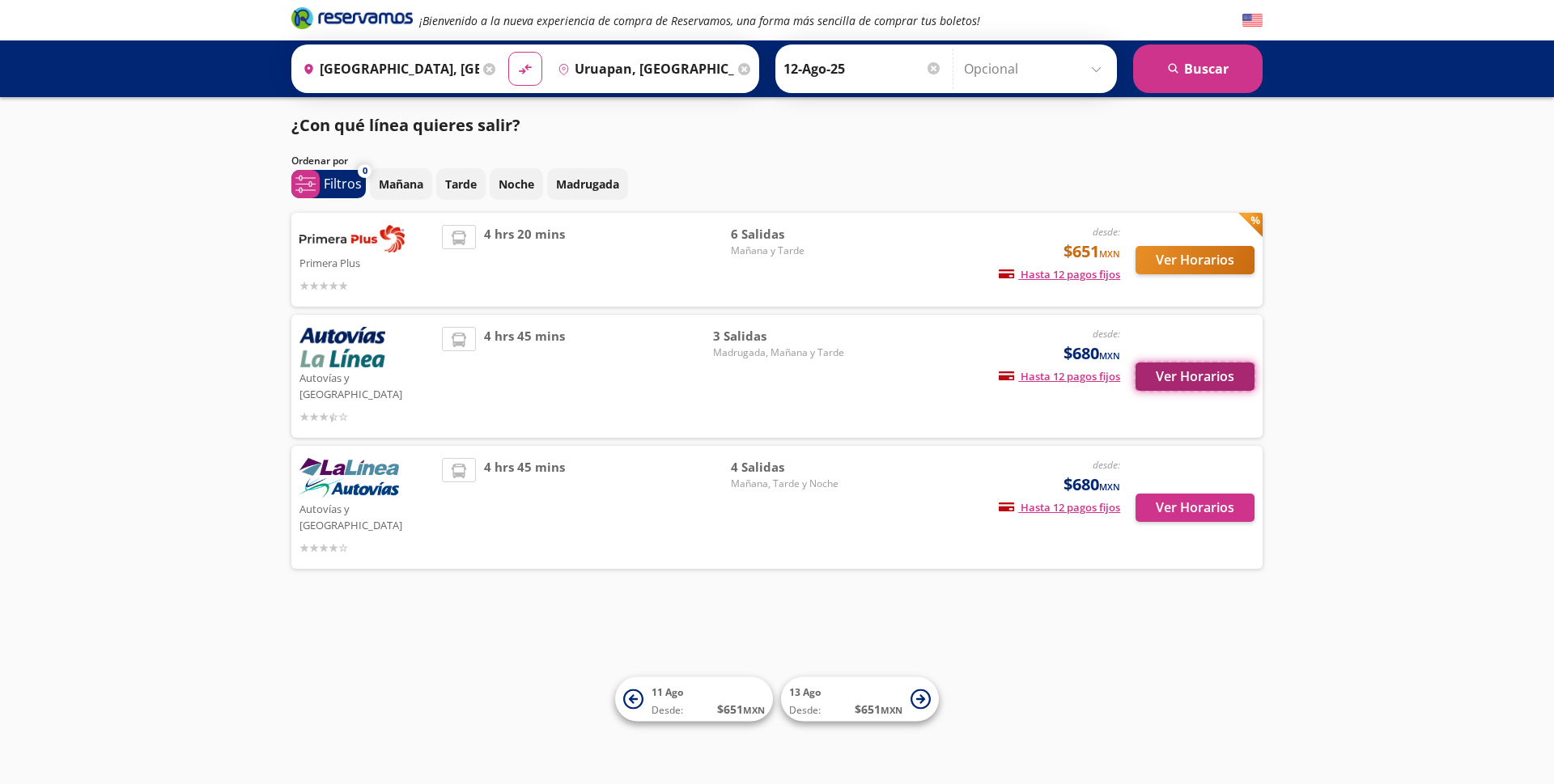
click at [1201, 366] on button "Ver Horarios" at bounding box center [1196, 376] width 119 height 28
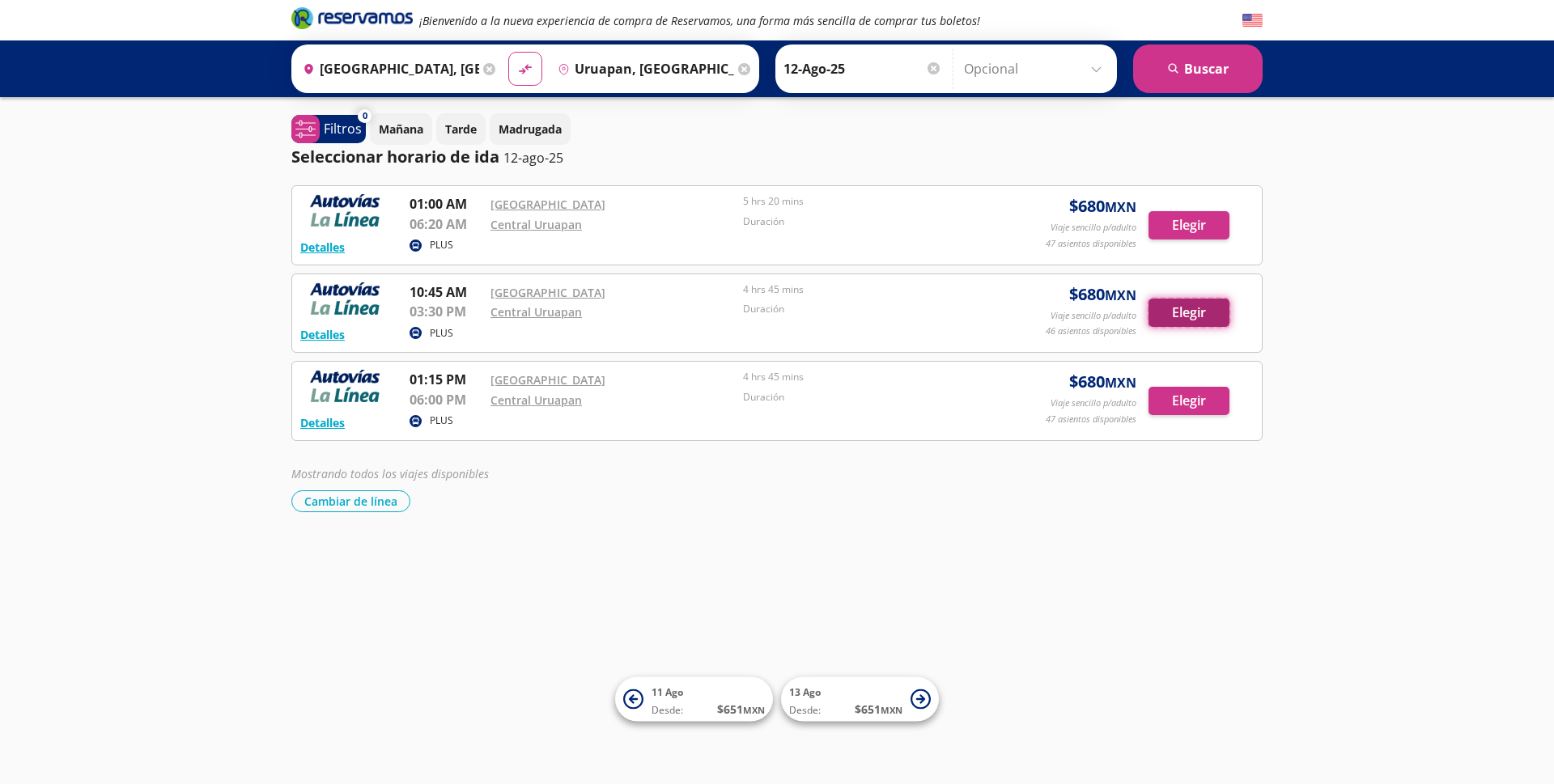
click at [1186, 309] on button "Elegir" at bounding box center [1189, 312] width 81 height 28
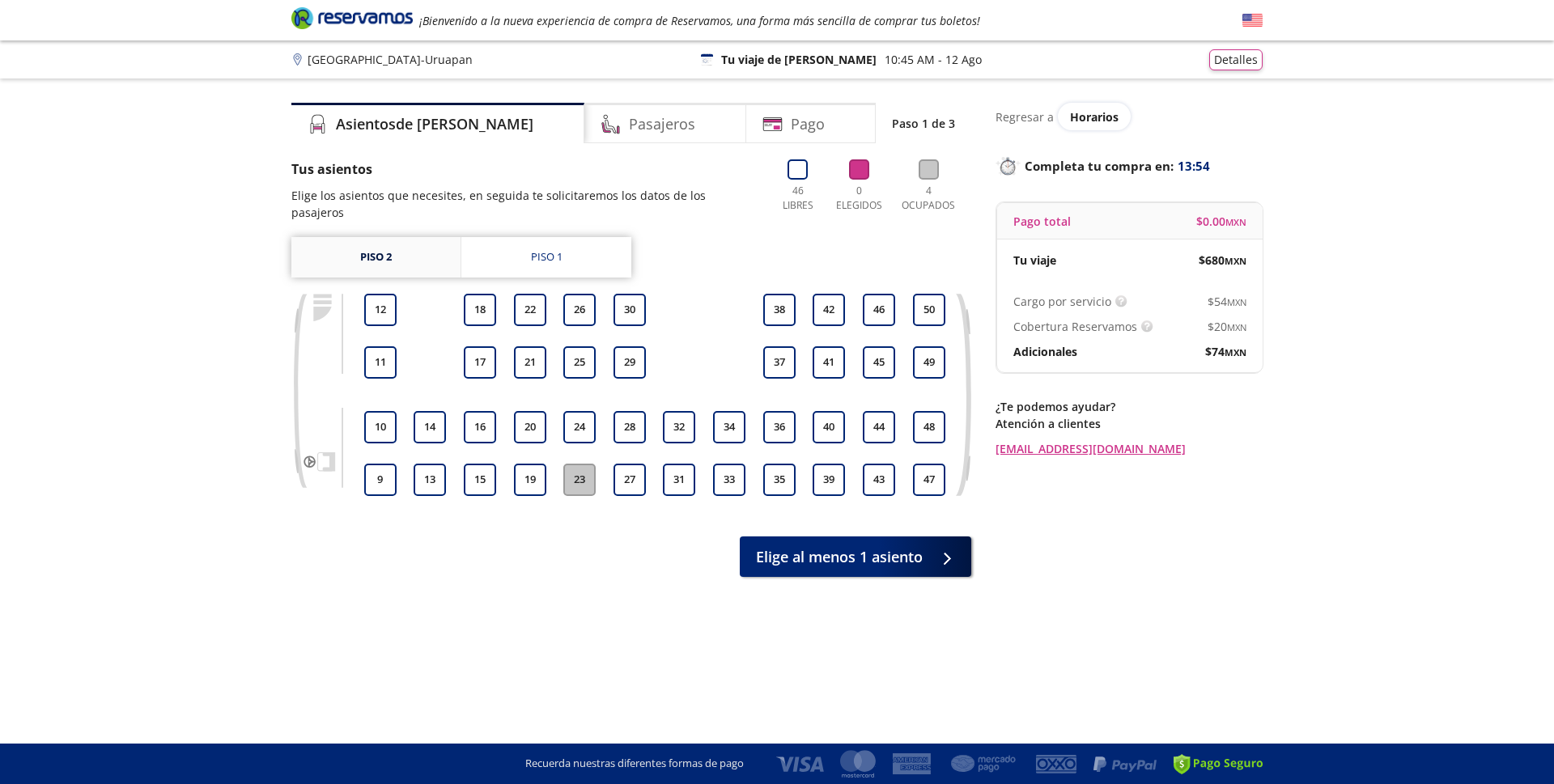
click at [371, 251] on link "Piso 2" at bounding box center [375, 257] width 169 height 40
click at [628, 362] on button "29" at bounding box center [629, 362] width 32 height 32
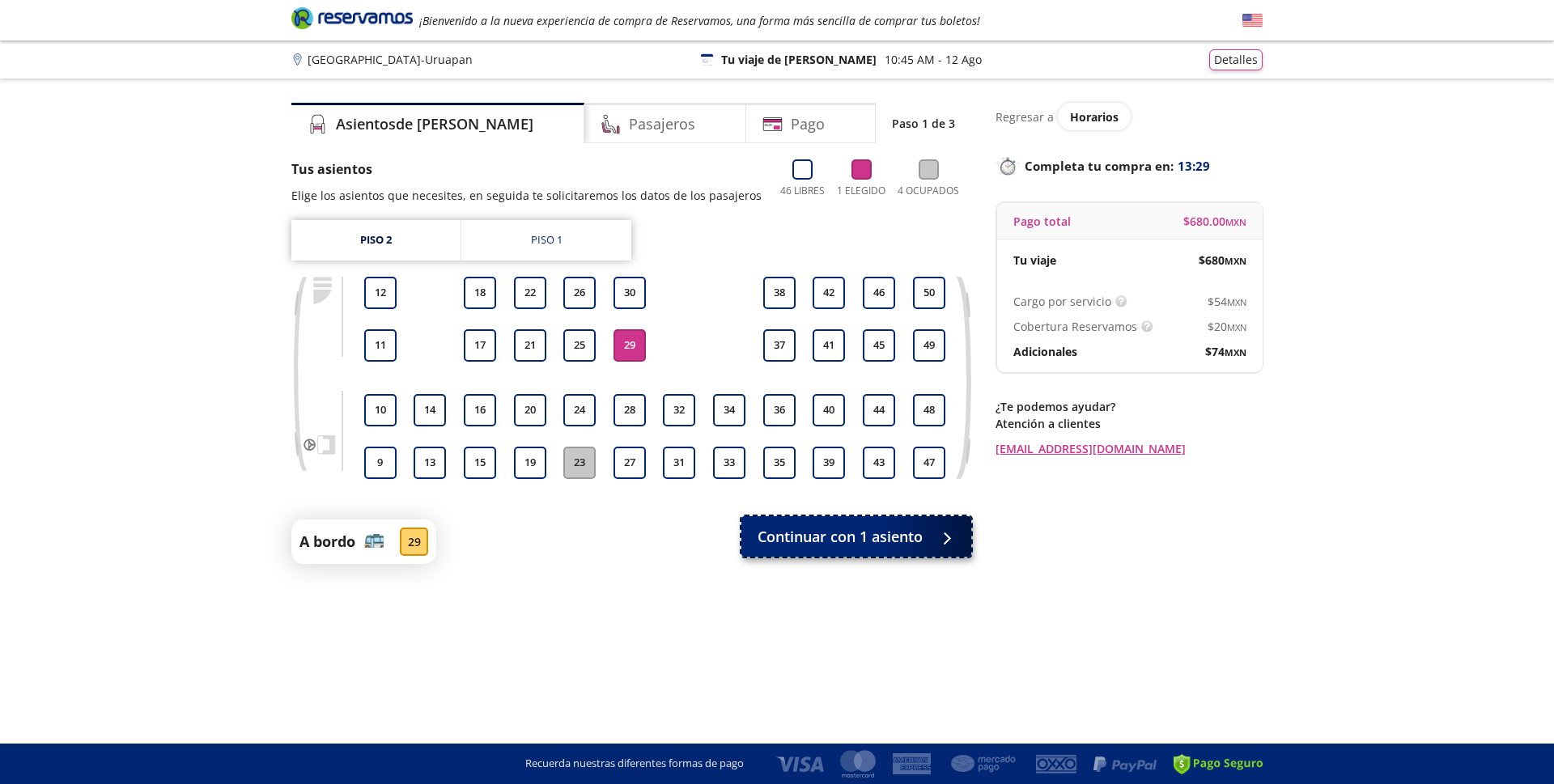
click at [859, 534] on span "Continuar con 1 asiento" at bounding box center [840, 537] width 165 height 21
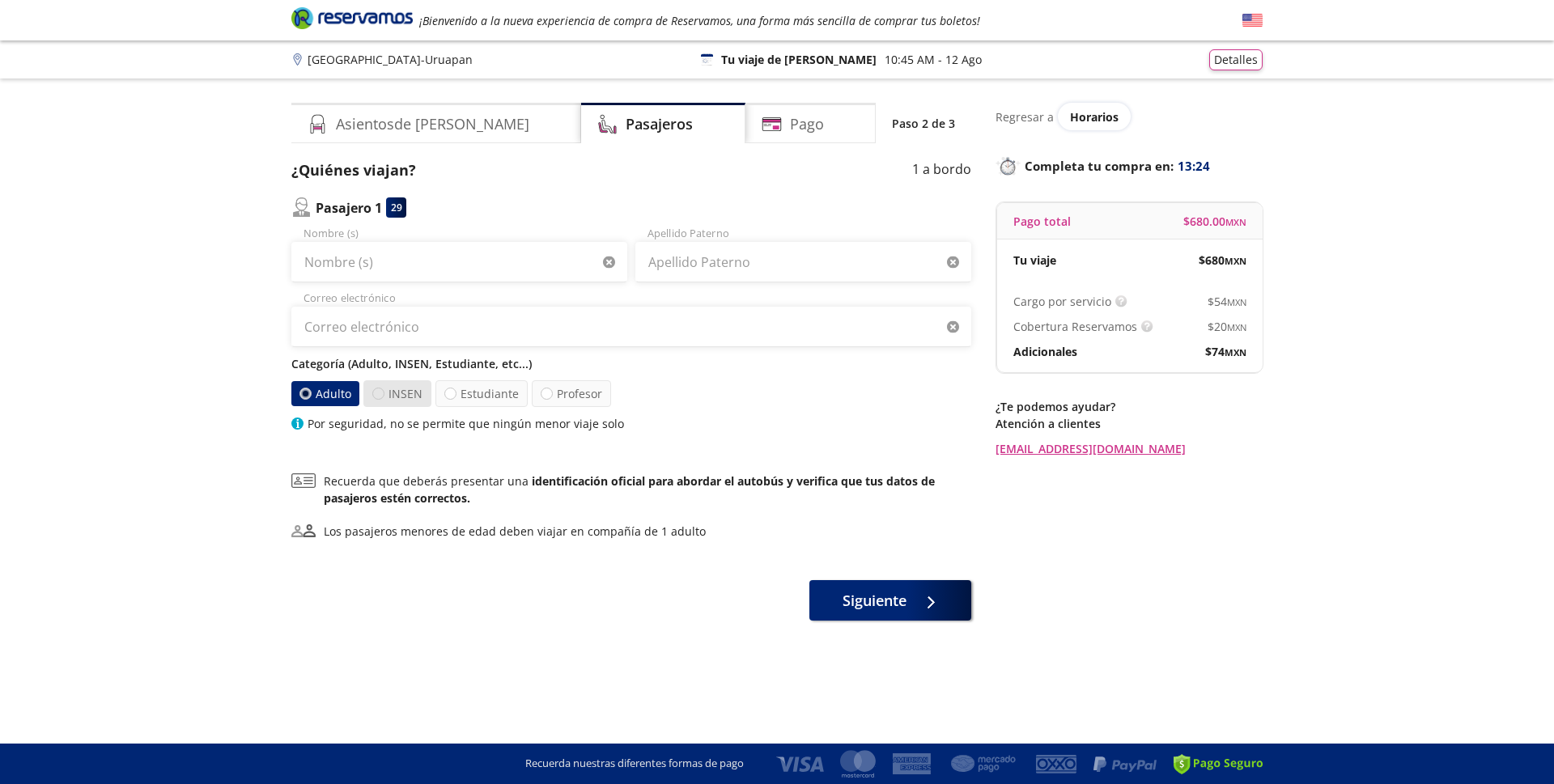
click at [381, 392] on div at bounding box center [378, 393] width 12 height 12
click at [381, 392] on input "INSEN" at bounding box center [378, 393] width 11 height 11
radio input "true"
radio input "false"
click at [353, 263] on input "Nombre (s)" at bounding box center [459, 262] width 336 height 40
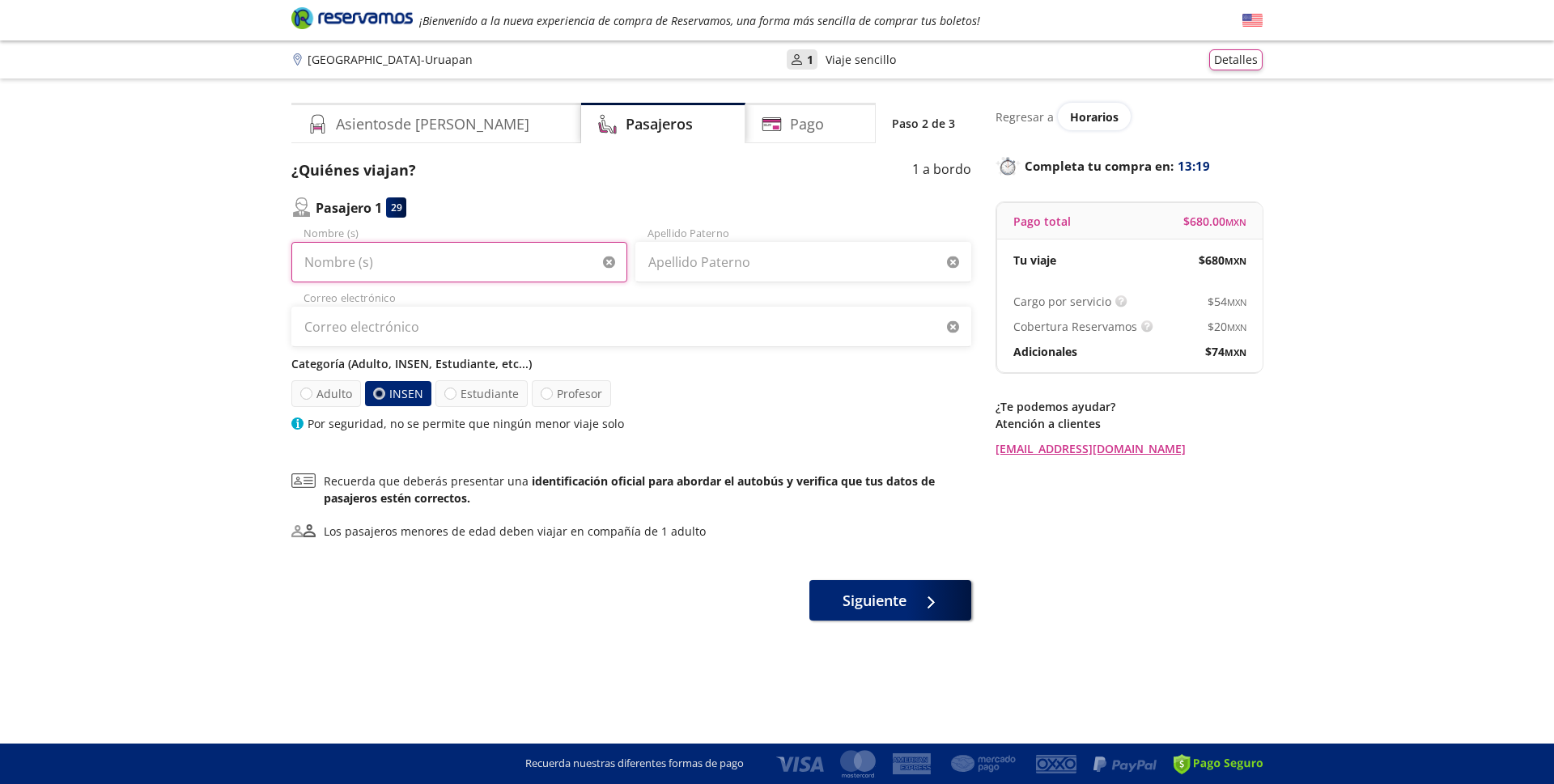
type input "LIC"
type input "[PERSON_NAME]"
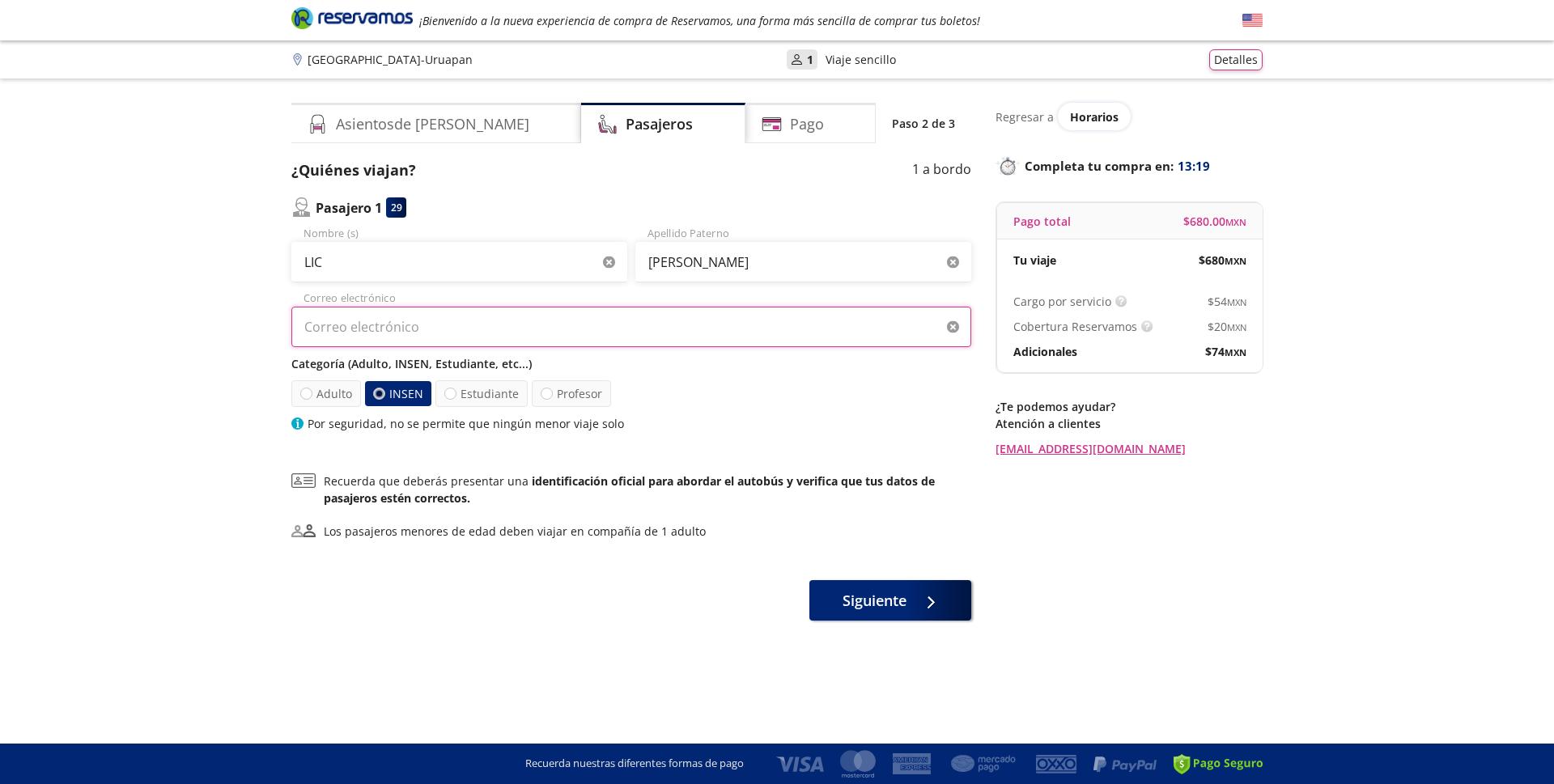
type input "[EMAIL_ADDRESS][DOMAIN_NAME]"
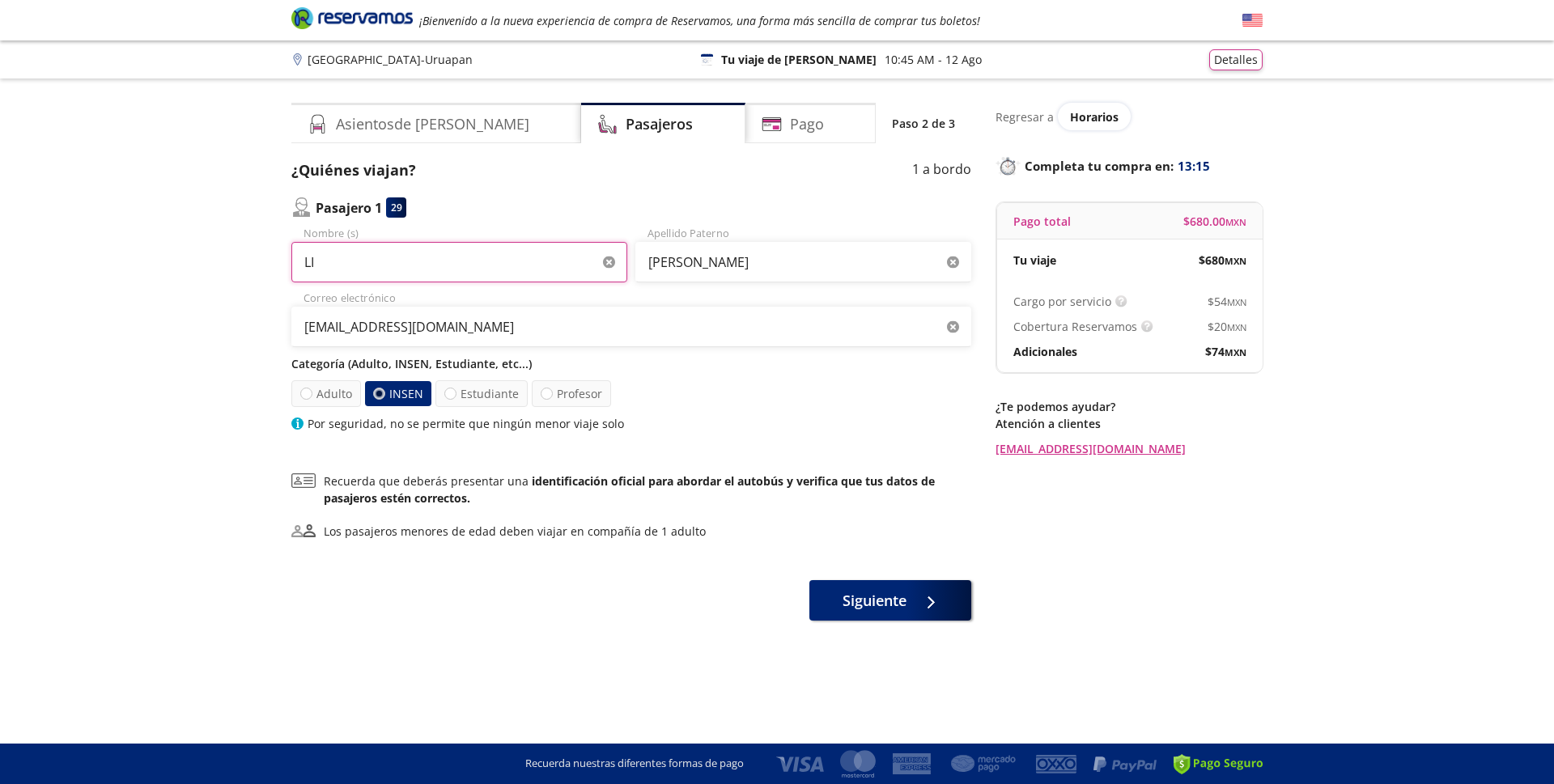
type input "L"
type input "[PERSON_NAME]"
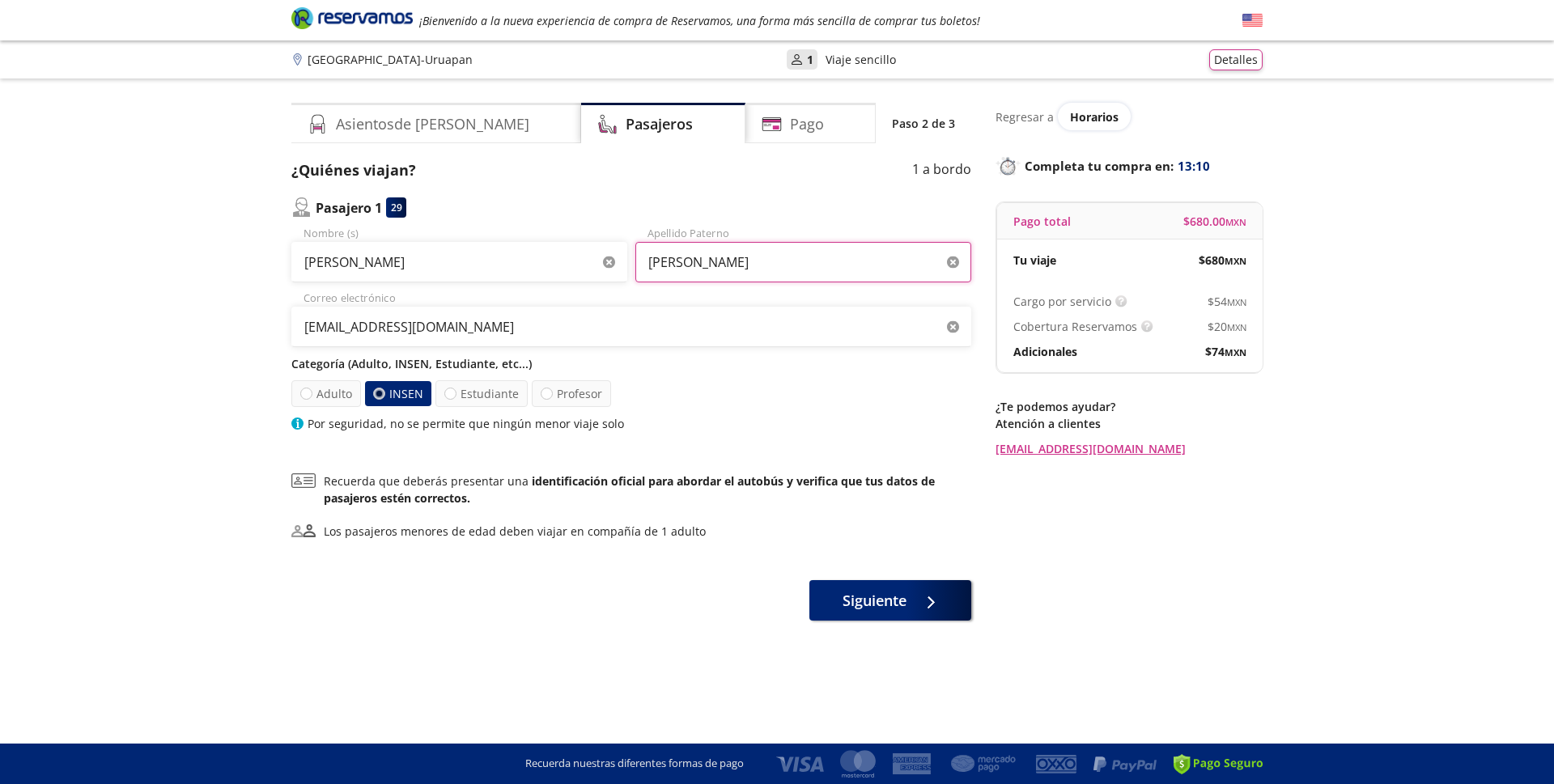
click at [713, 266] on input "[PERSON_NAME]" at bounding box center [804, 262] width 336 height 40
type input "E"
type input "[PERSON_NAME]"
click at [216, 294] on div "Group 9 Created with Sketch. Datos para la compra Guadalajara - Uruapan ¡Bienve…" at bounding box center [777, 392] width 1554 height 784
click at [893, 597] on span "Siguiente" at bounding box center [874, 598] width 63 height 21
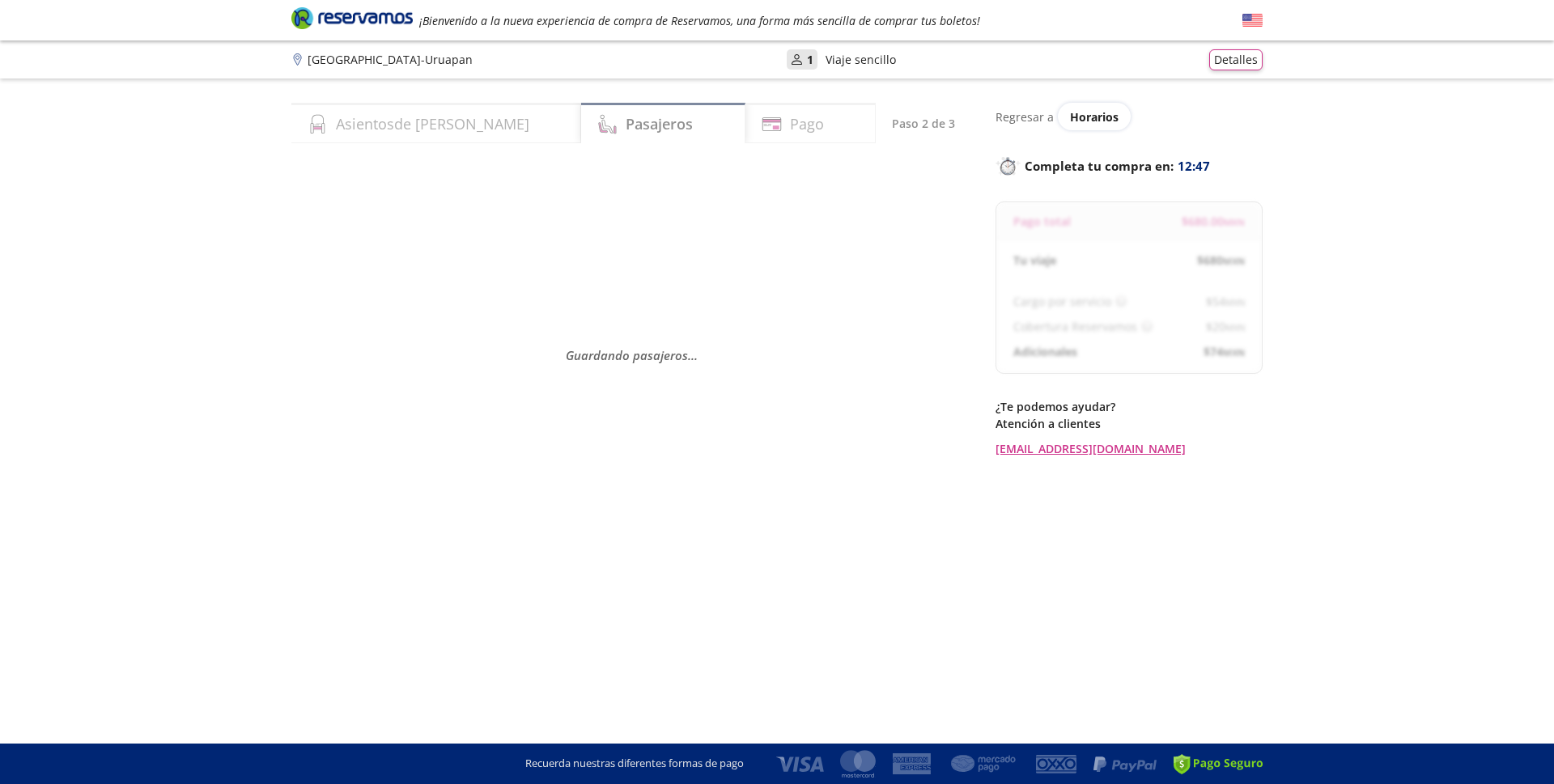
select select "MX"
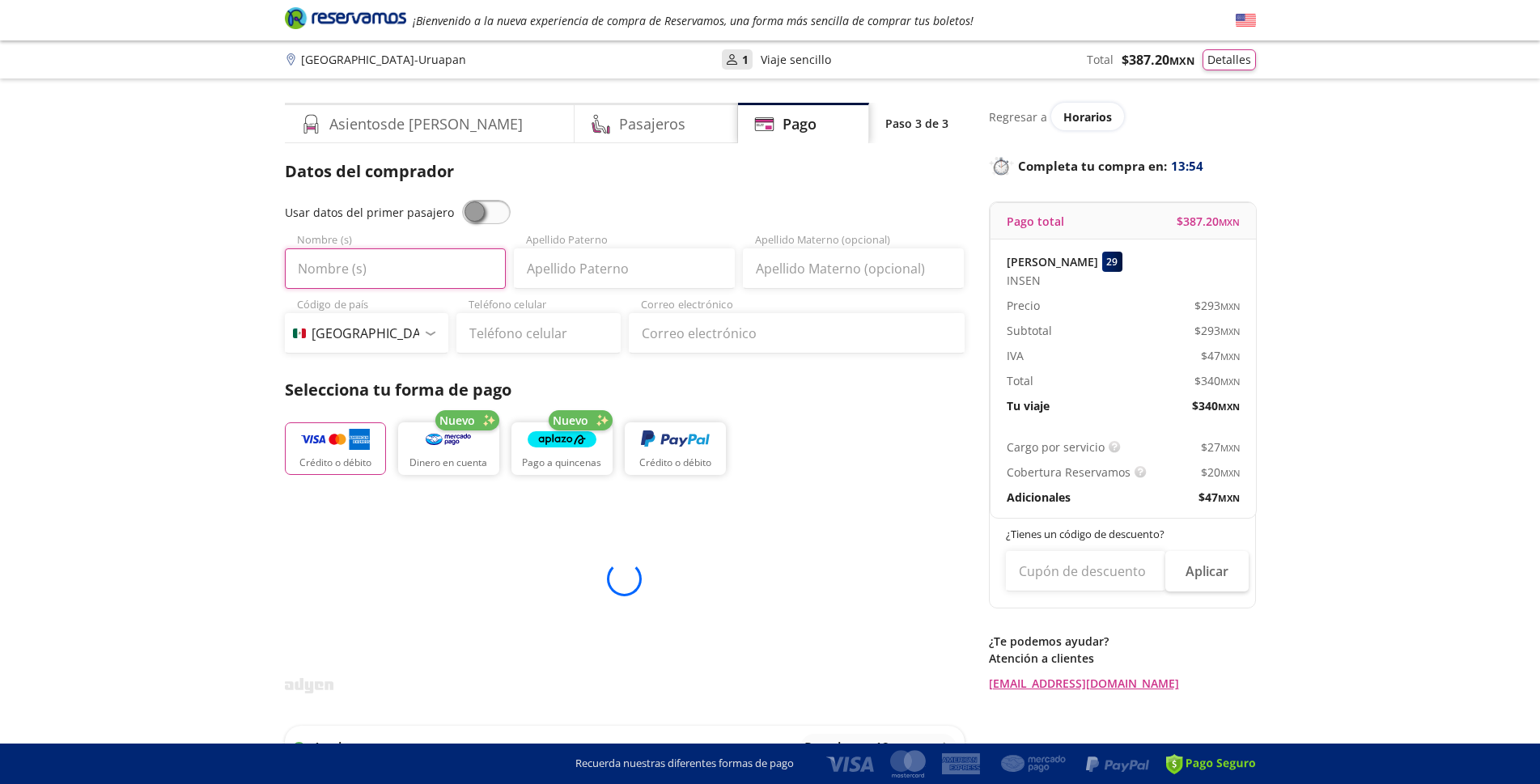
click at [338, 273] on input "Nombre (s)" at bounding box center [395, 268] width 221 height 40
type input "[PERSON_NAME]"
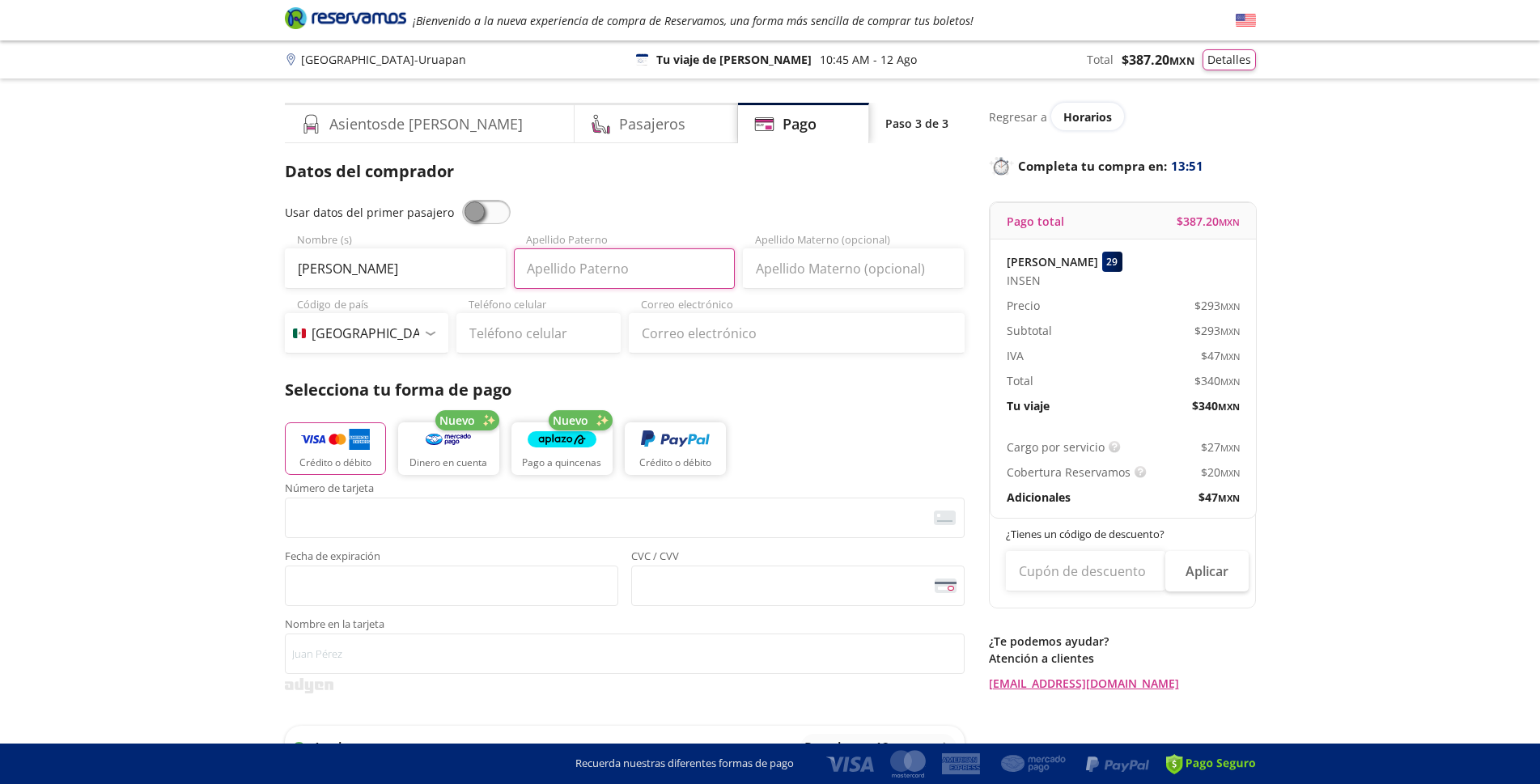
click at [561, 267] on input "Apellido Paterno" at bounding box center [624, 268] width 221 height 40
type input "[PERSON_NAME]"
click at [823, 274] on input "Apellido Materno (opcional)" at bounding box center [853, 268] width 221 height 40
type input "[PERSON_NAME]"
click at [519, 333] on input "Teléfono celular" at bounding box center [538, 333] width 164 height 40
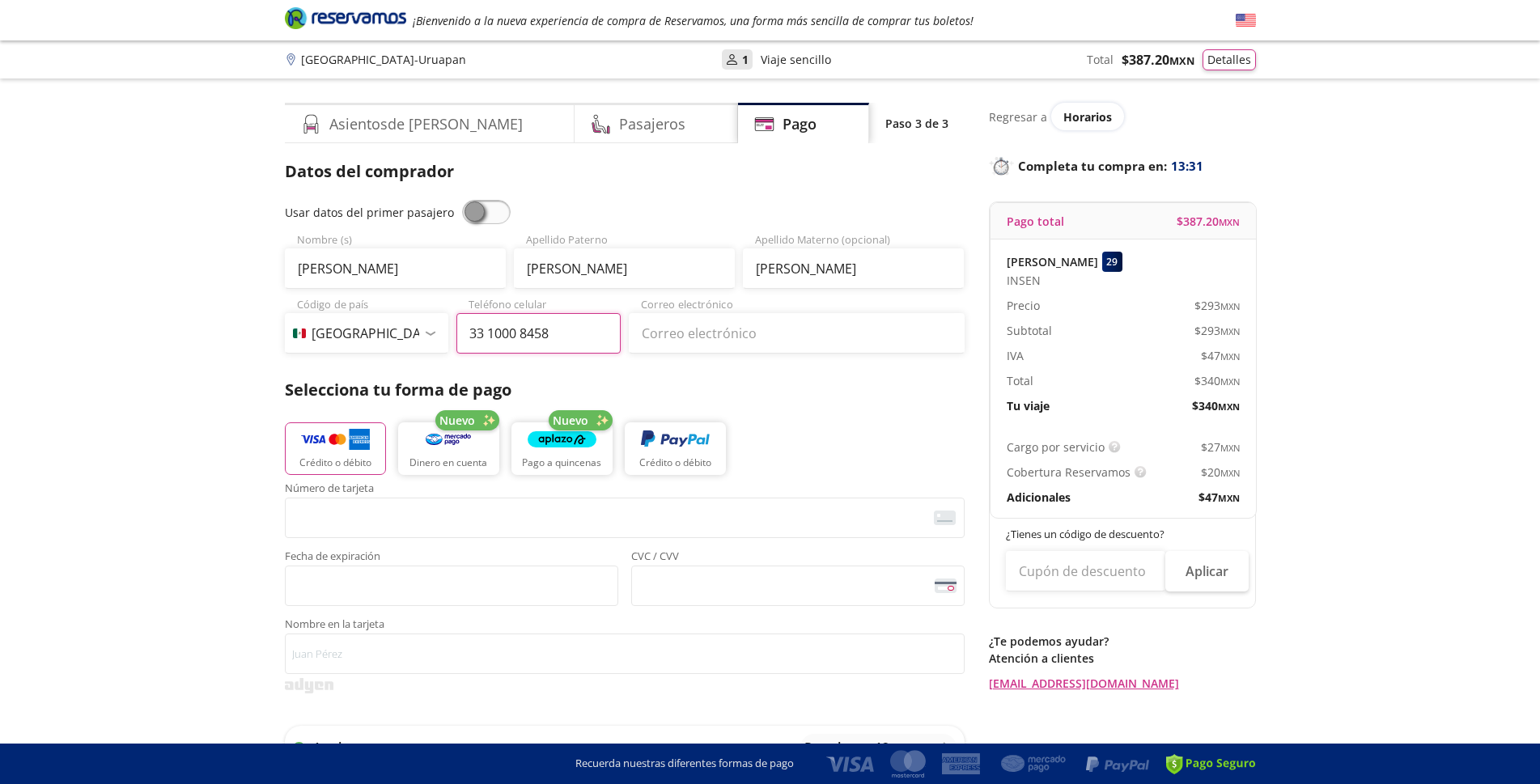
type input "33 1000 8458"
click at [341, 458] on p "Crédito o débito" at bounding box center [336, 463] width 72 height 15
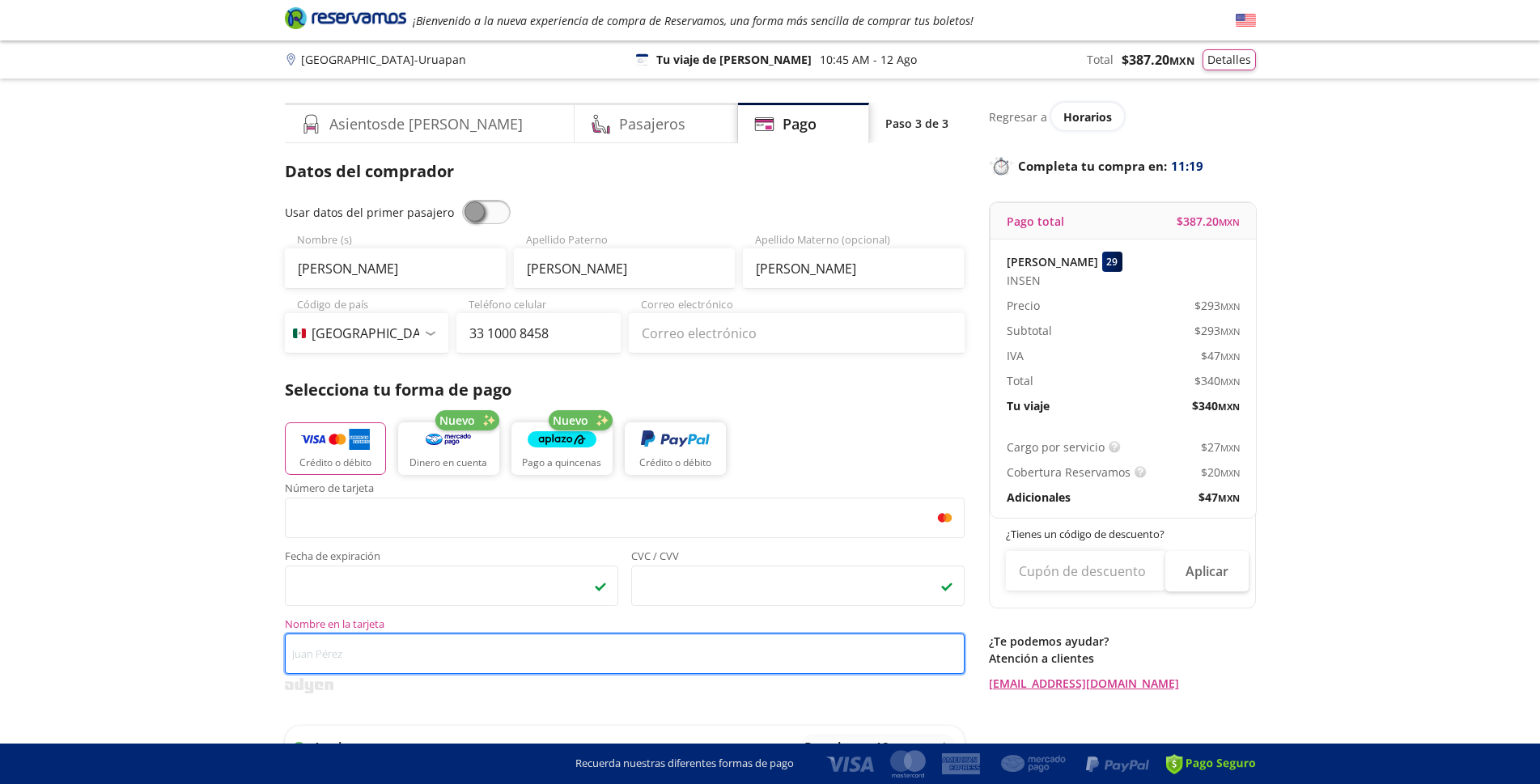
click at [369, 655] on input "Nombre en la tarjeta" at bounding box center [625, 653] width 680 height 40
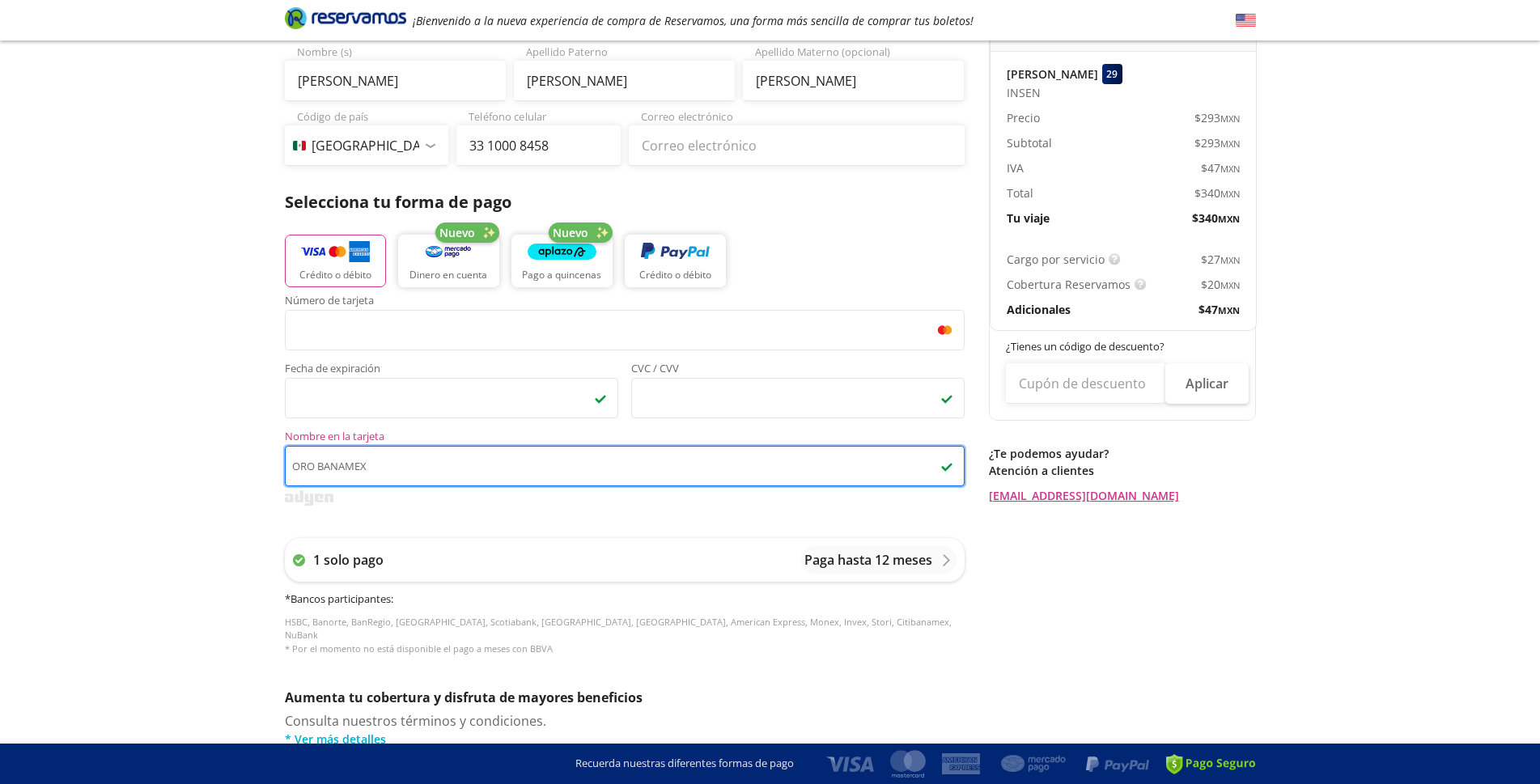
scroll to position [236, 0]
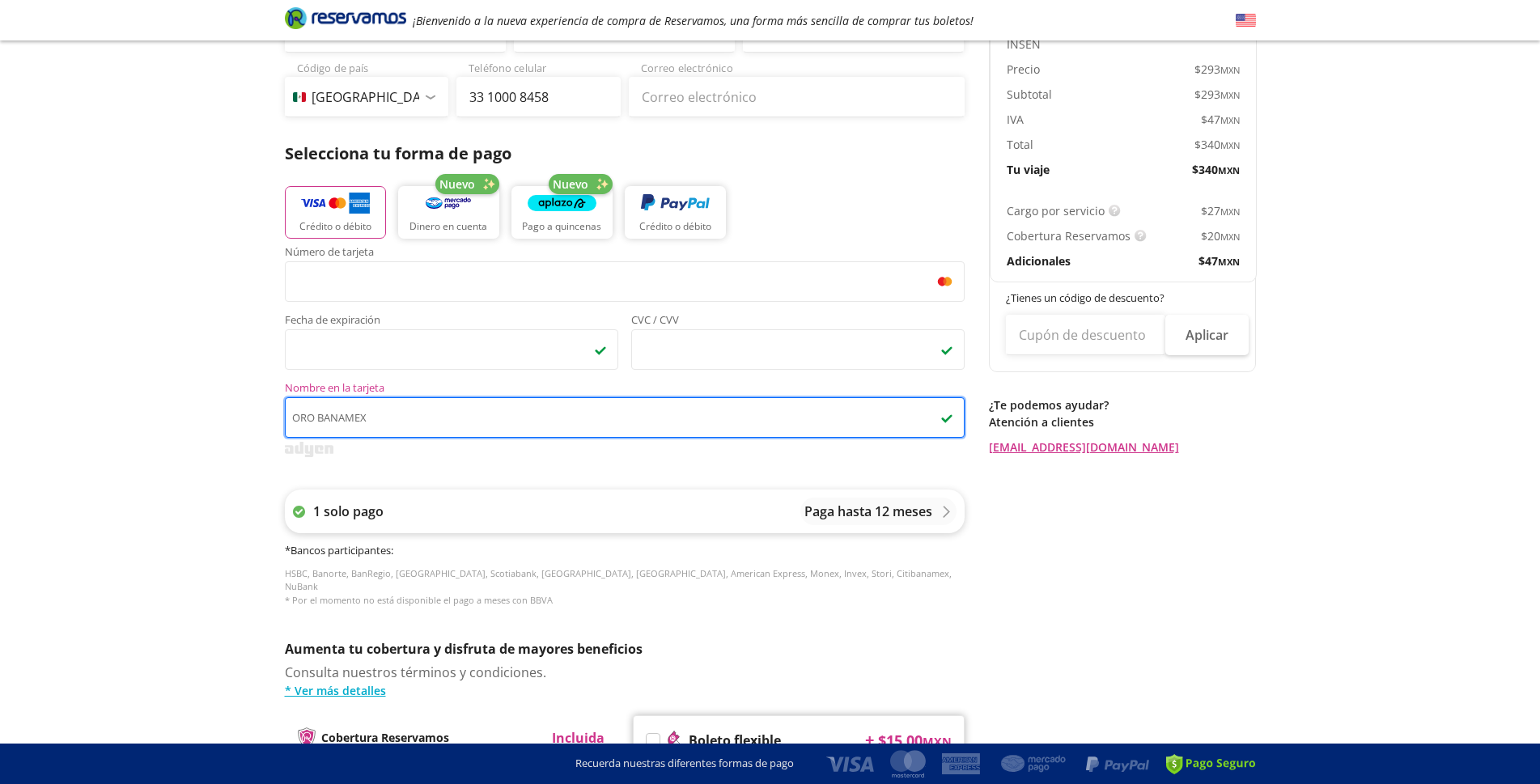
type input "ORO BANAMEX"
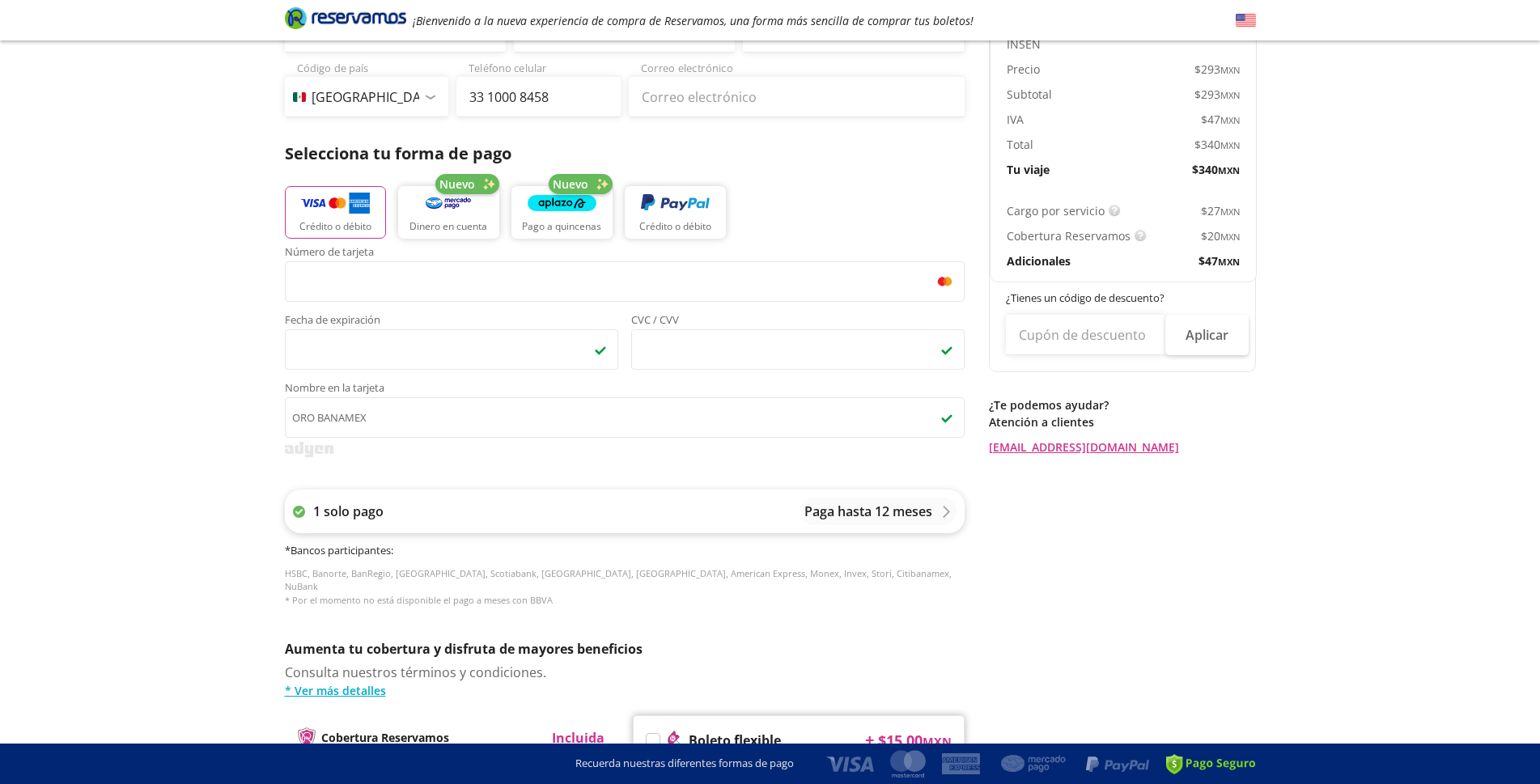
click at [345, 506] on p "1 solo pago" at bounding box center [349, 512] width 70 height 20
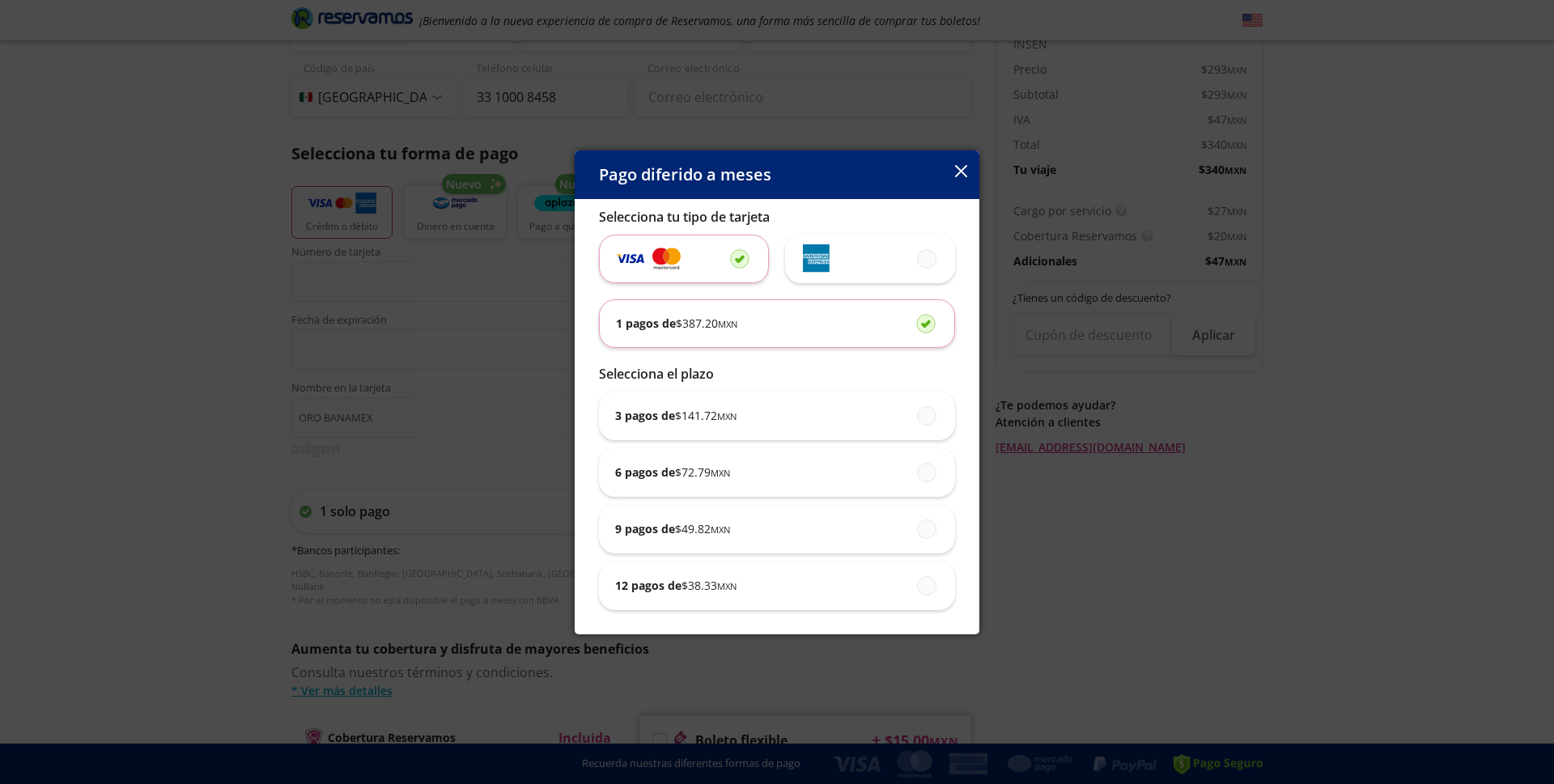
click at [735, 314] on div "1 pagos de $ 387.20 MXN" at bounding box center [777, 323] width 322 height 47
click at [916, 318] on input "1 pagos de $ 387.20 MXN" at bounding box center [921, 323] width 11 height 11
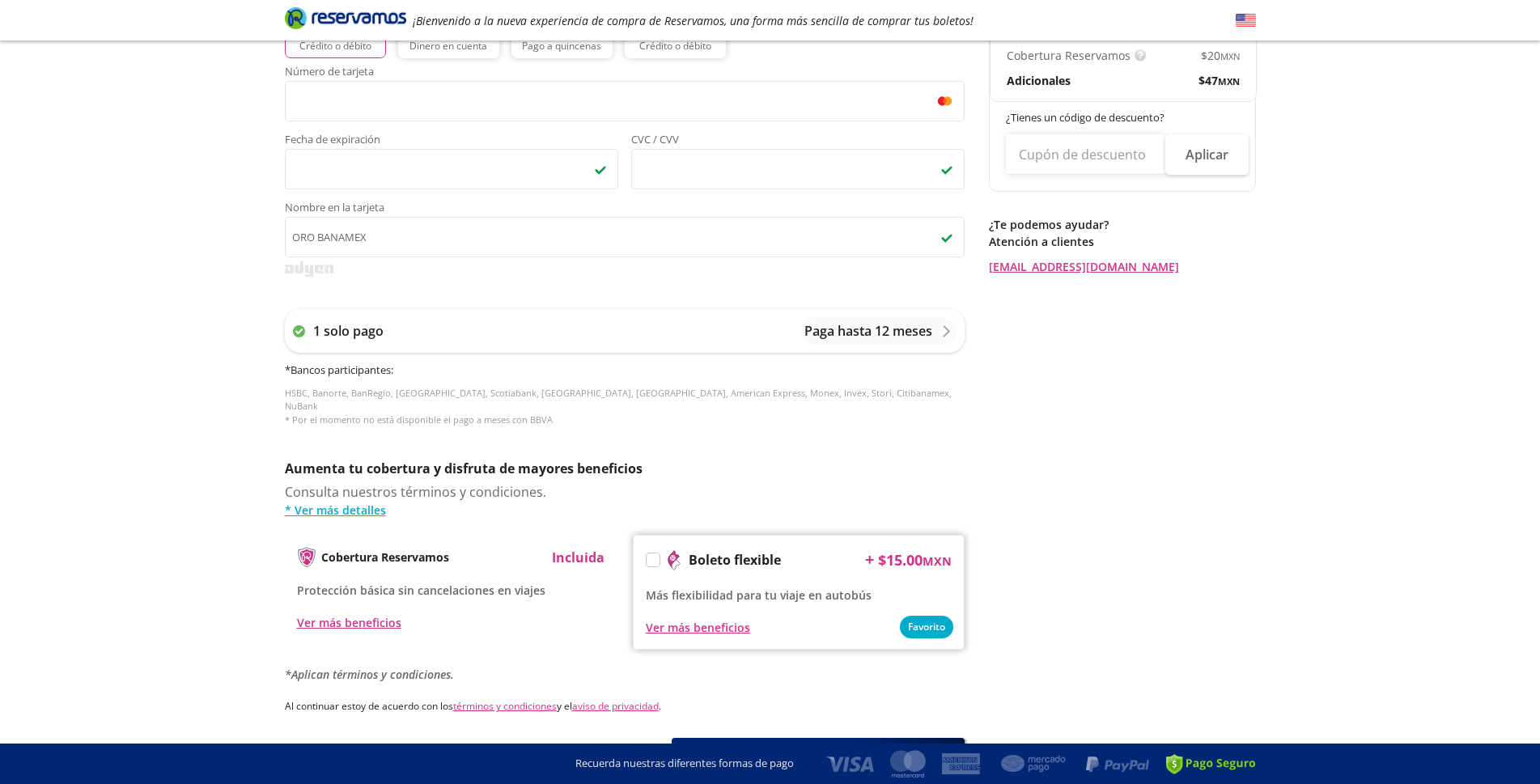
scroll to position [512, 0]
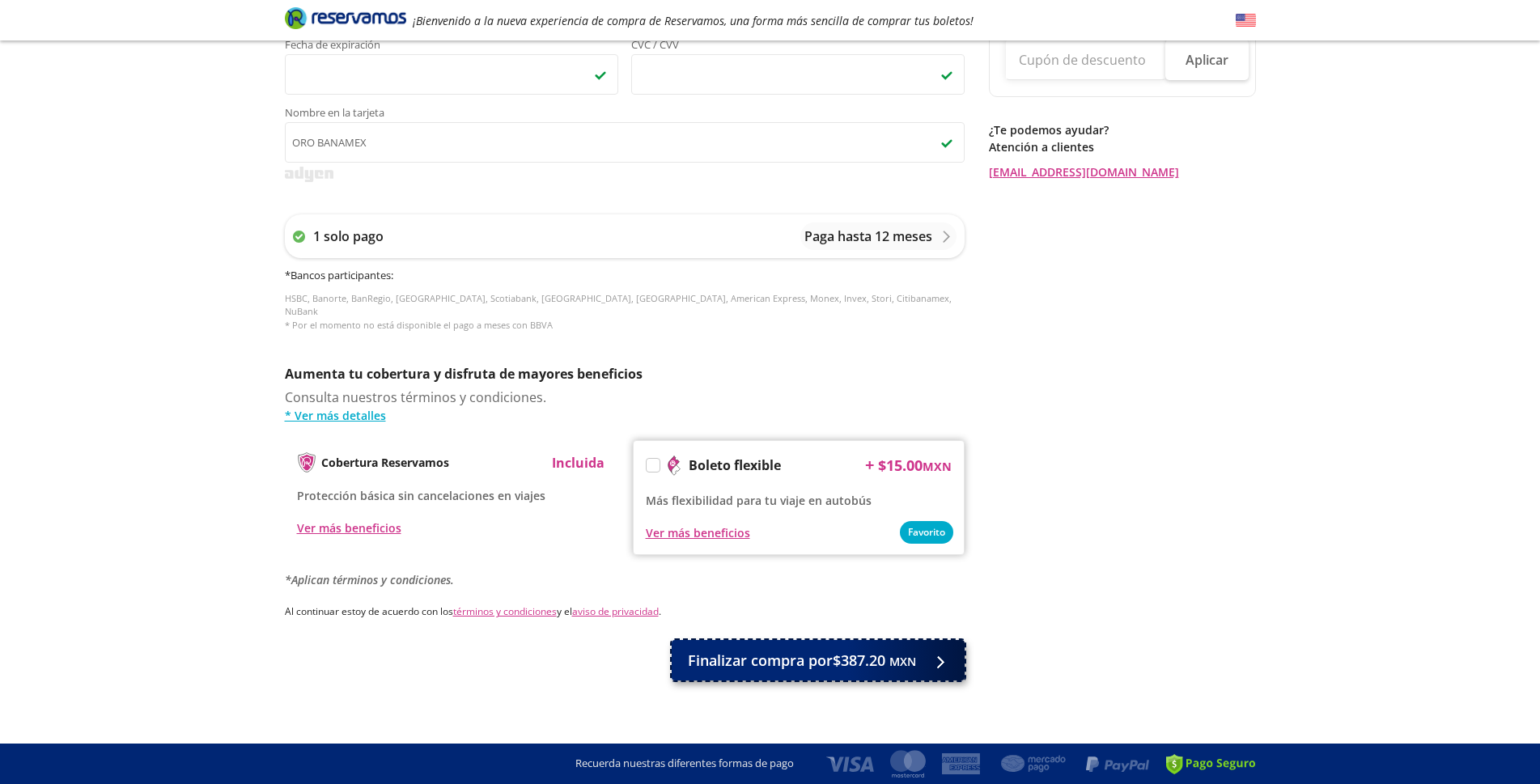
click at [824, 649] on span "Finalizar compra por $387.20 MXN" at bounding box center [802, 660] width 229 height 21
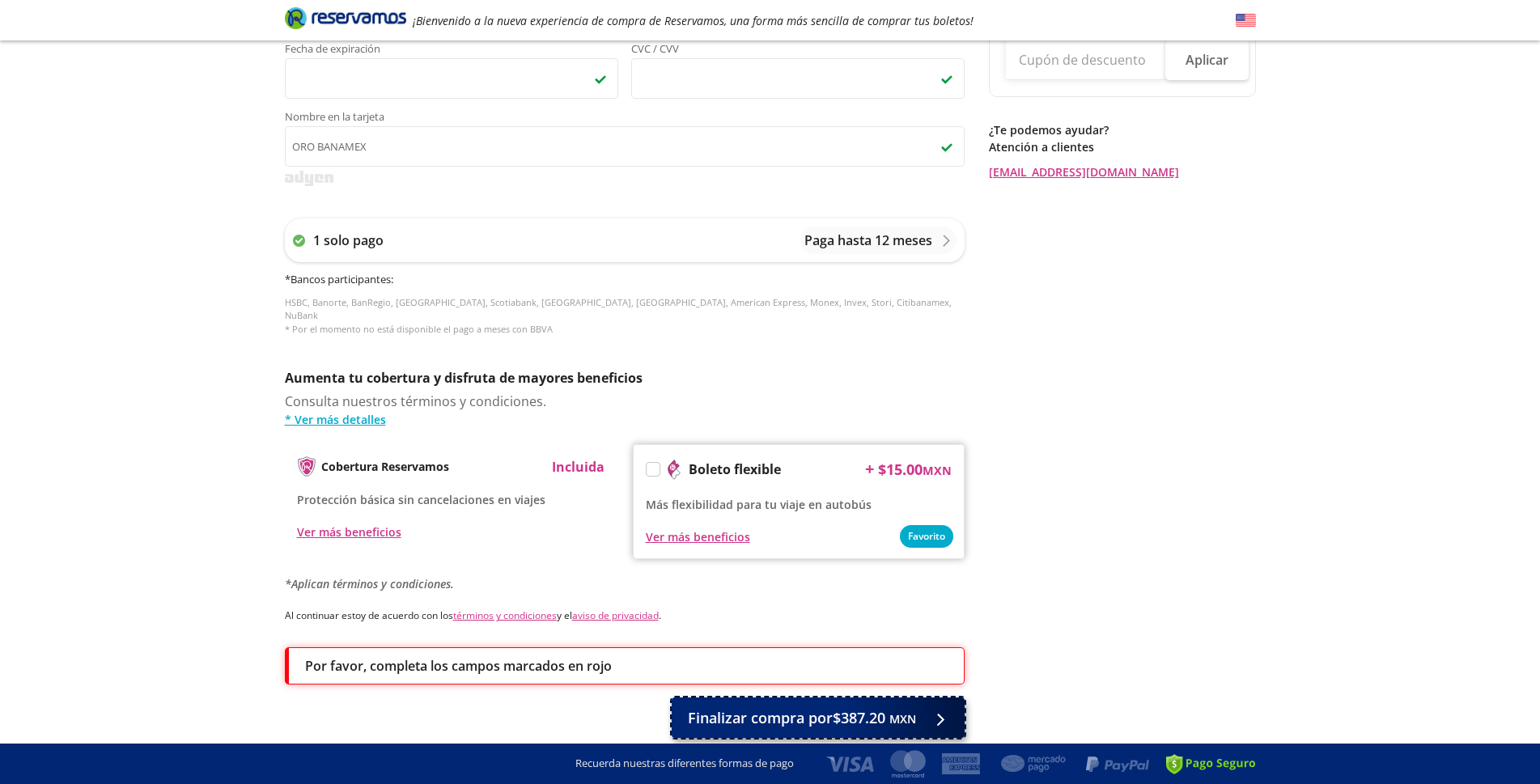
scroll to position [569, 0]
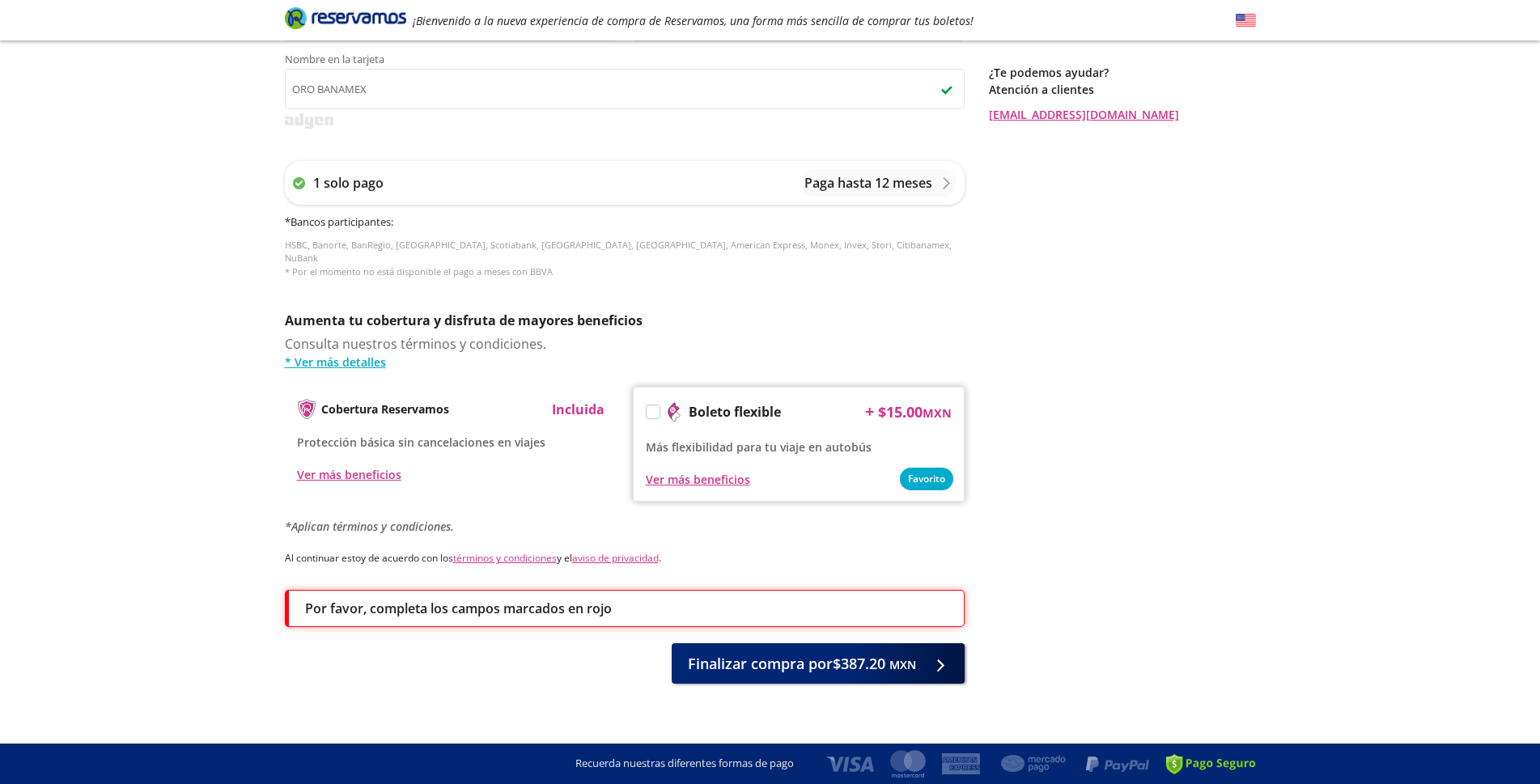
click at [653, 405] on label at bounding box center [652, 411] width 13 height 13
click at [653, 409] on input "Boleto flexible" at bounding box center [651, 414] width 11 height 11
click at [804, 649] on span "Finalizar compra por $402.20 MXN" at bounding box center [802, 660] width 229 height 21
click at [540, 551] on link "términos y condiciones" at bounding box center [505, 557] width 104 height 14
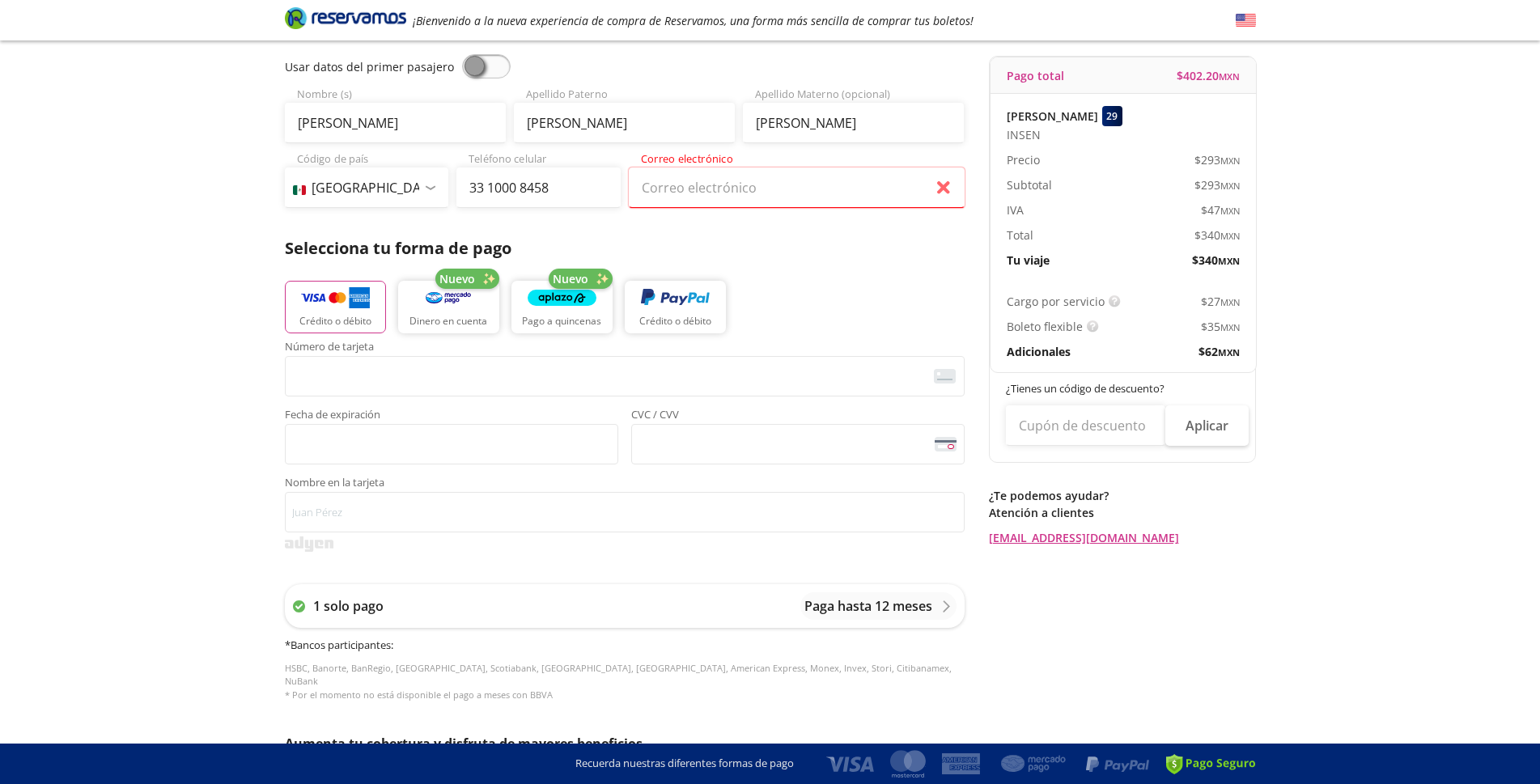
scroll to position [139, 0]
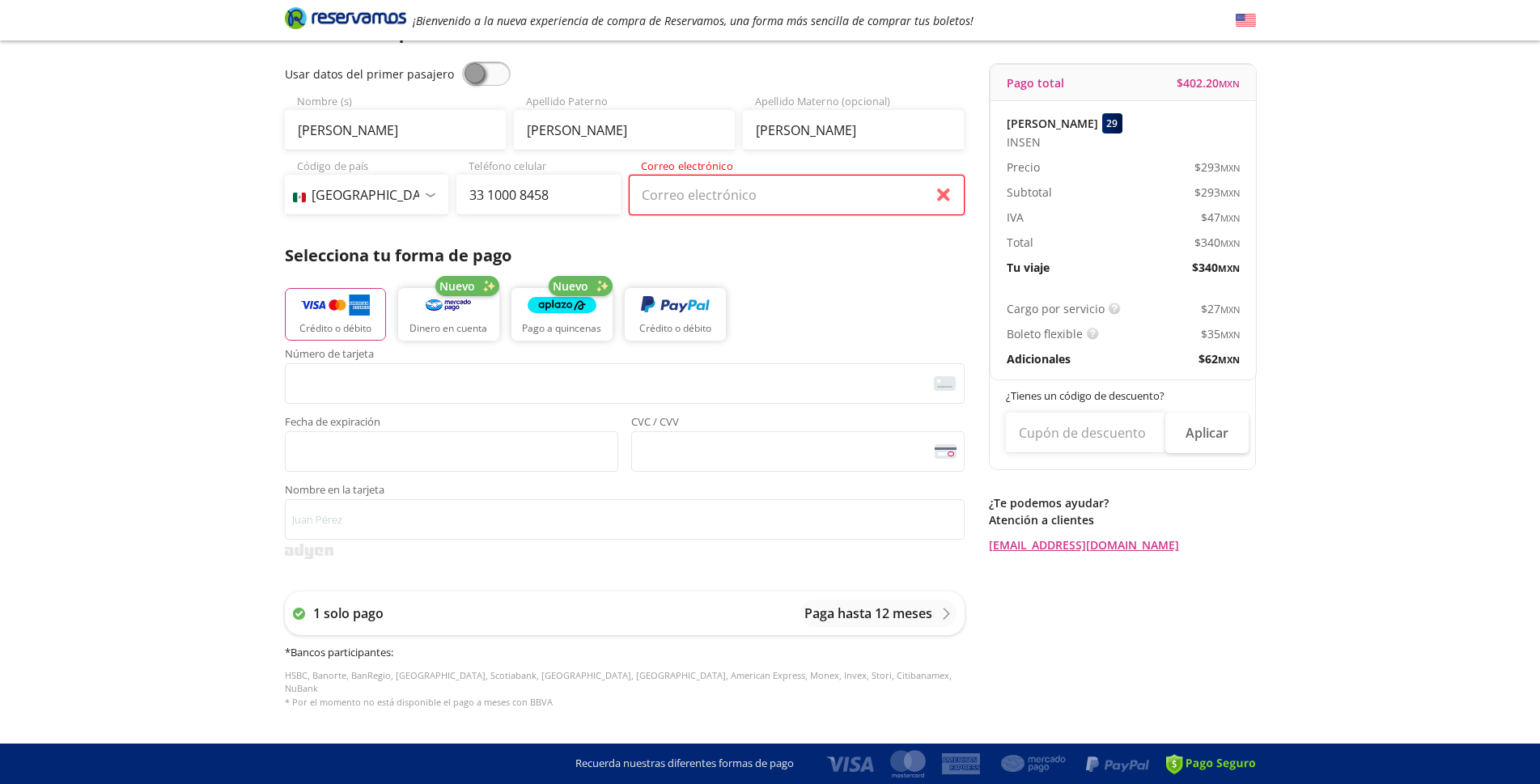
click at [693, 191] on input "Correo electrónico" at bounding box center [797, 194] width 336 height 40
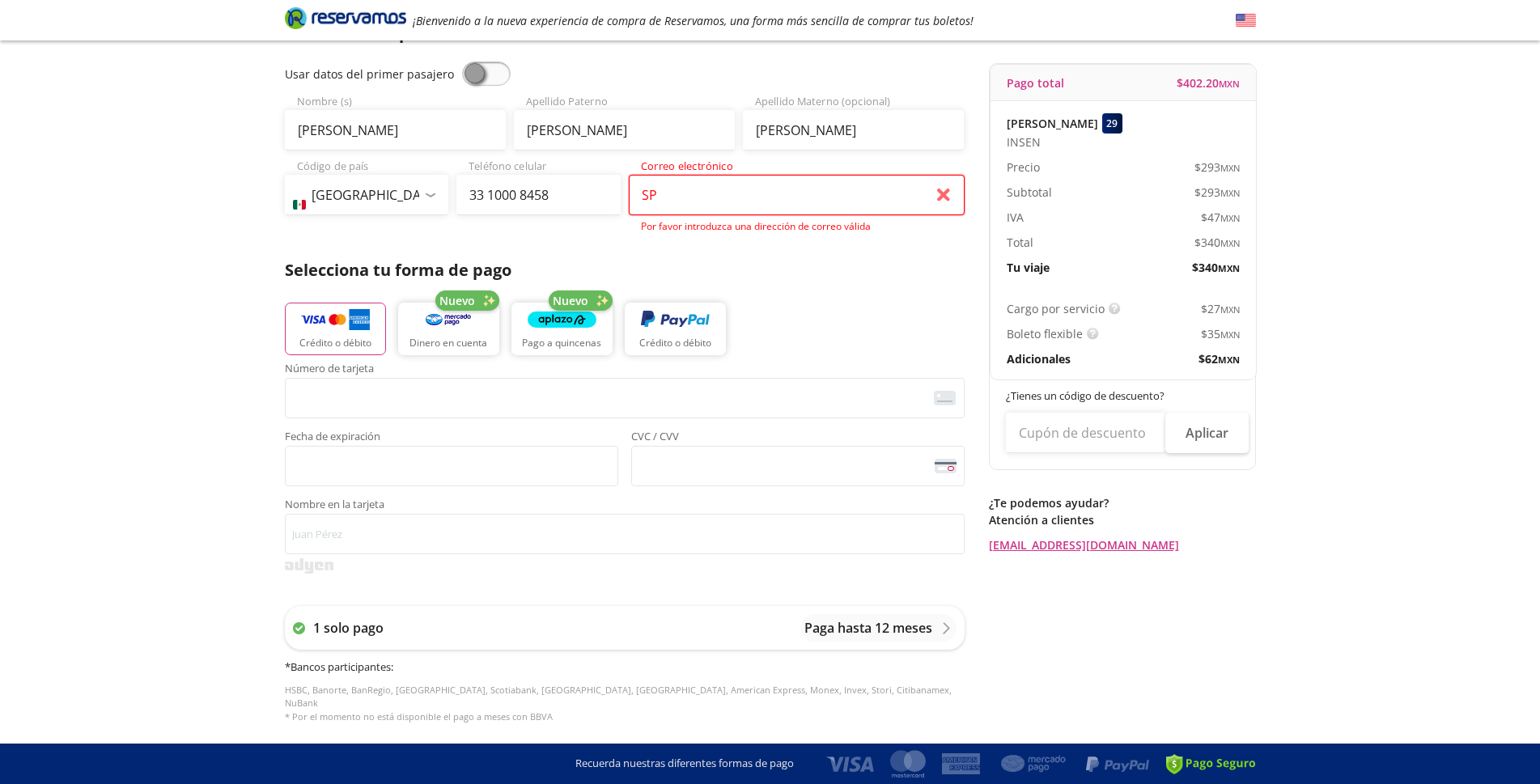
type input "S"
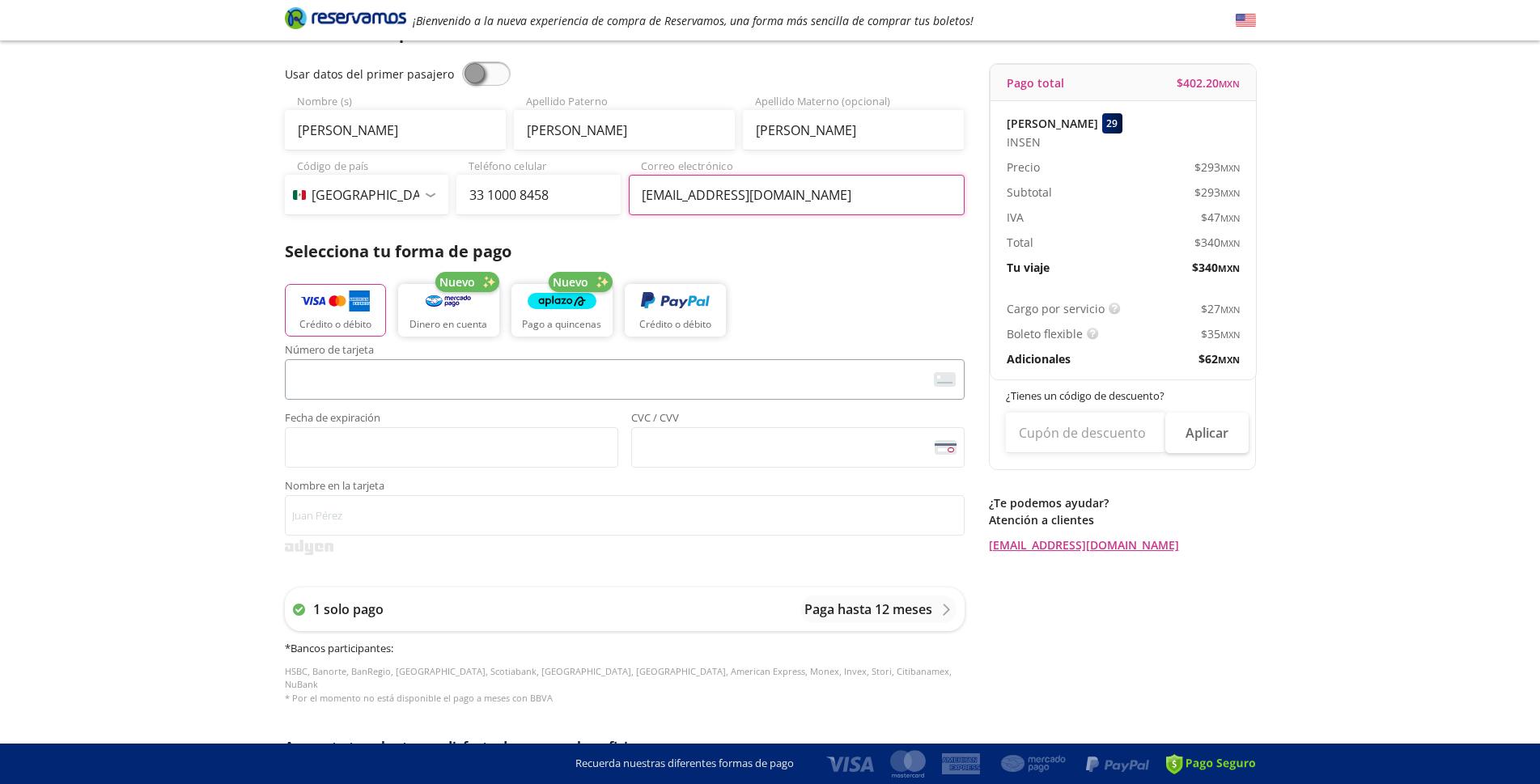
type input "[EMAIL_ADDRESS][DOMAIN_NAME]"
click at [640, 554] on div at bounding box center [625, 548] width 680 height 16
click at [366, 608] on p "1 solo pago" at bounding box center [349, 609] width 70 height 20
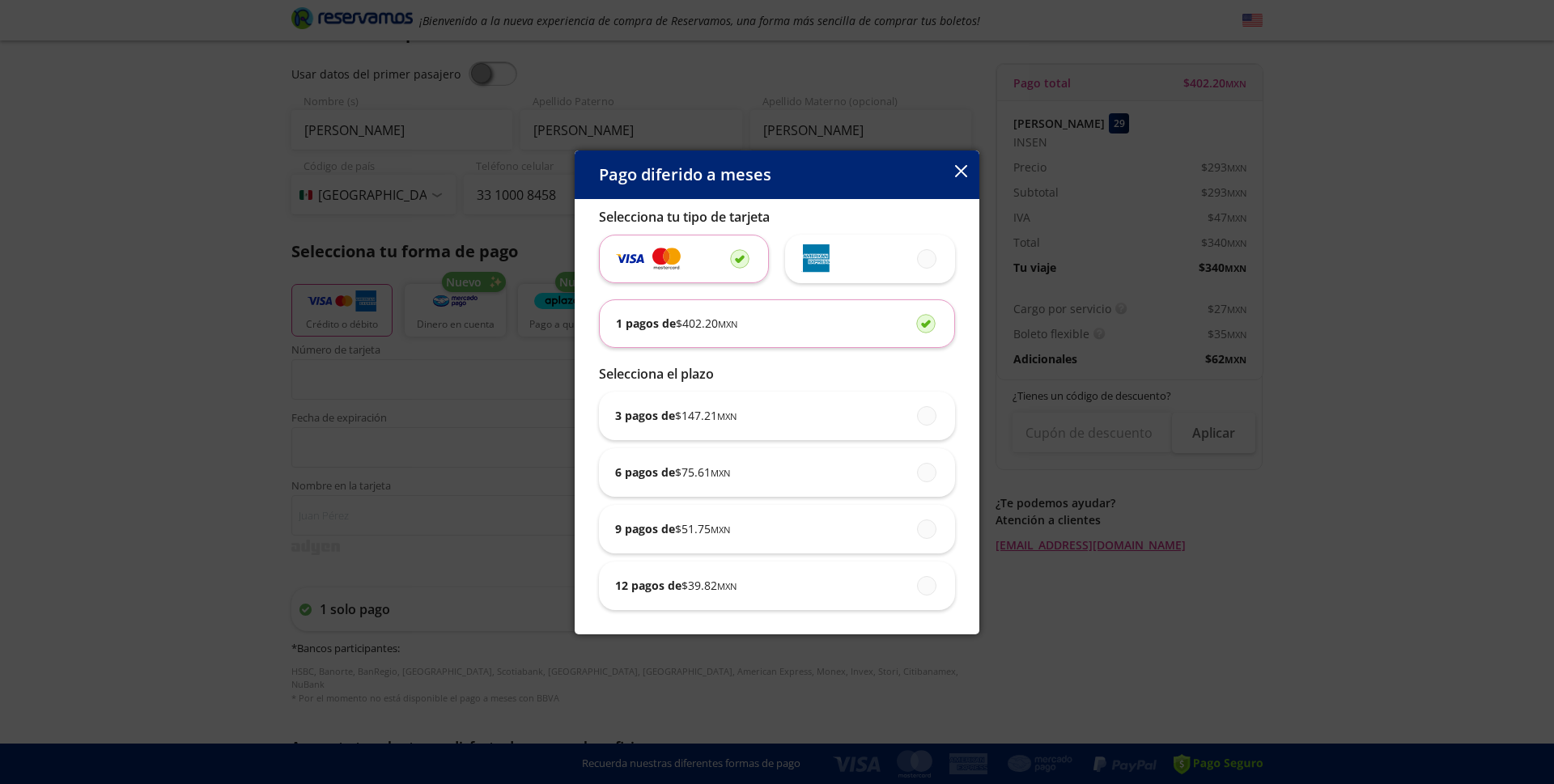
click at [674, 323] on p "1 pagos de $ 402.20 MXN" at bounding box center [677, 322] width 121 height 17
click at [916, 323] on input "1 pagos de $ 402.20 MXN" at bounding box center [921, 323] width 11 height 11
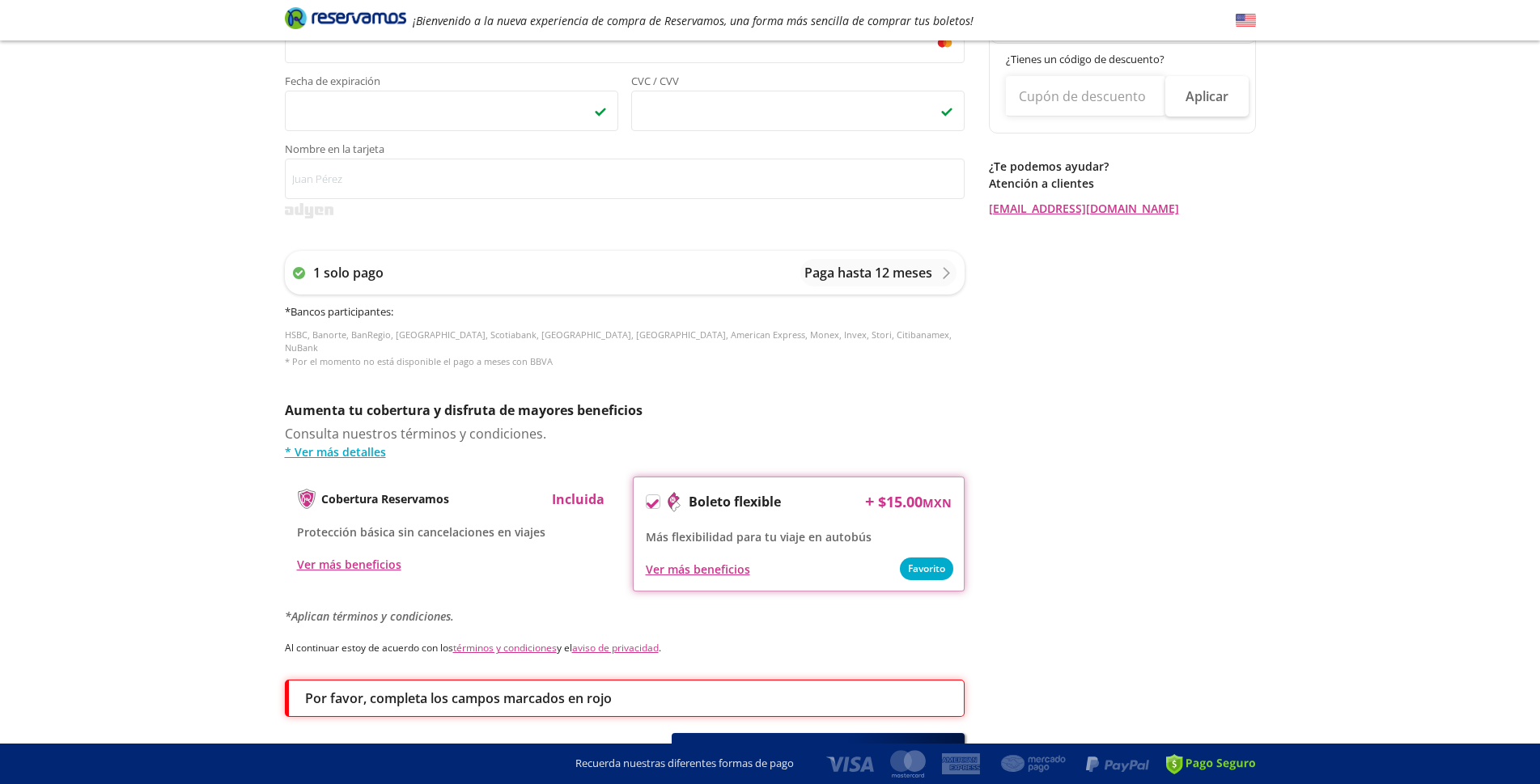
scroll to position [545, 0]
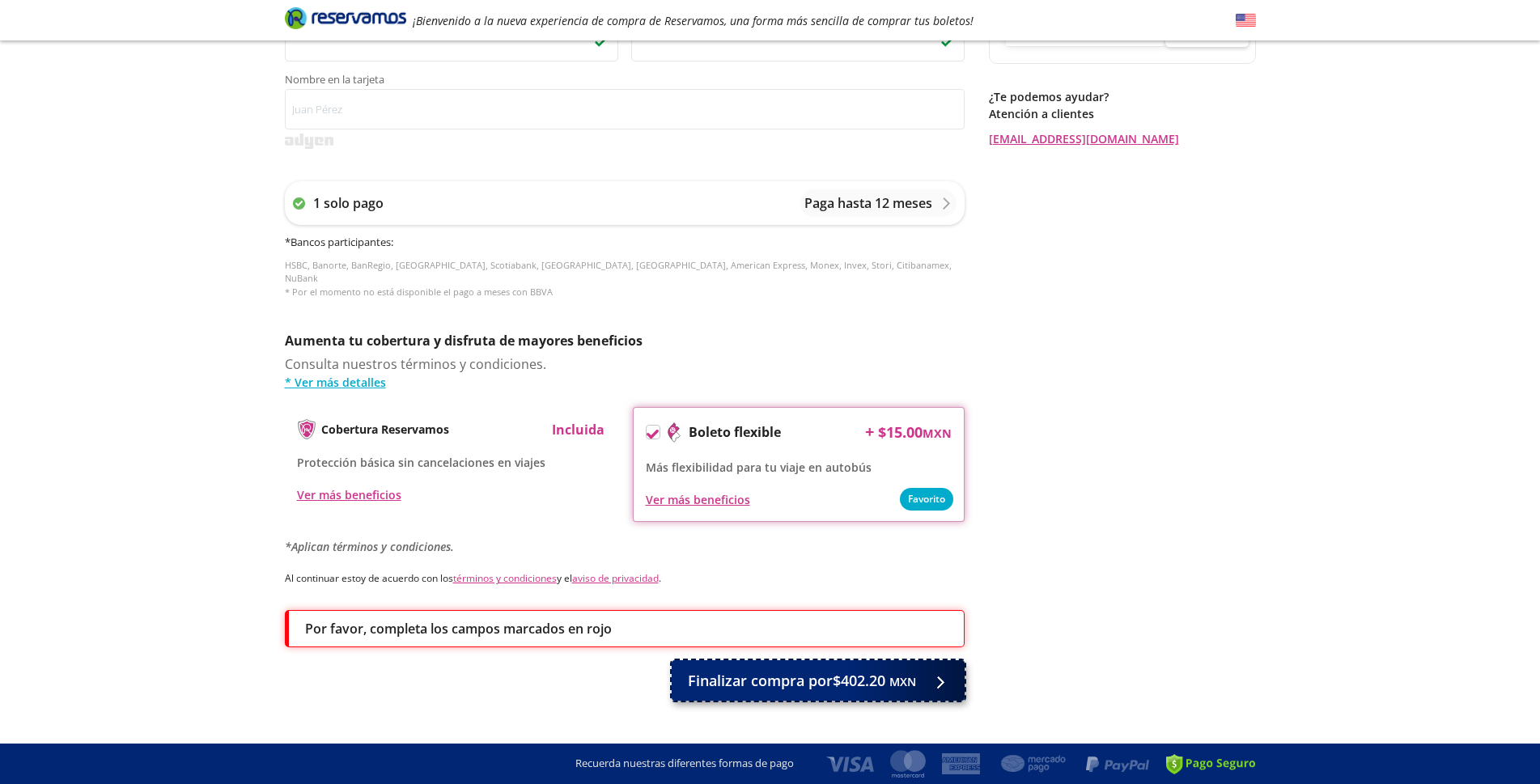
click at [801, 670] on span "Finalizar compra por $402.20 MXN" at bounding box center [802, 681] width 229 height 21
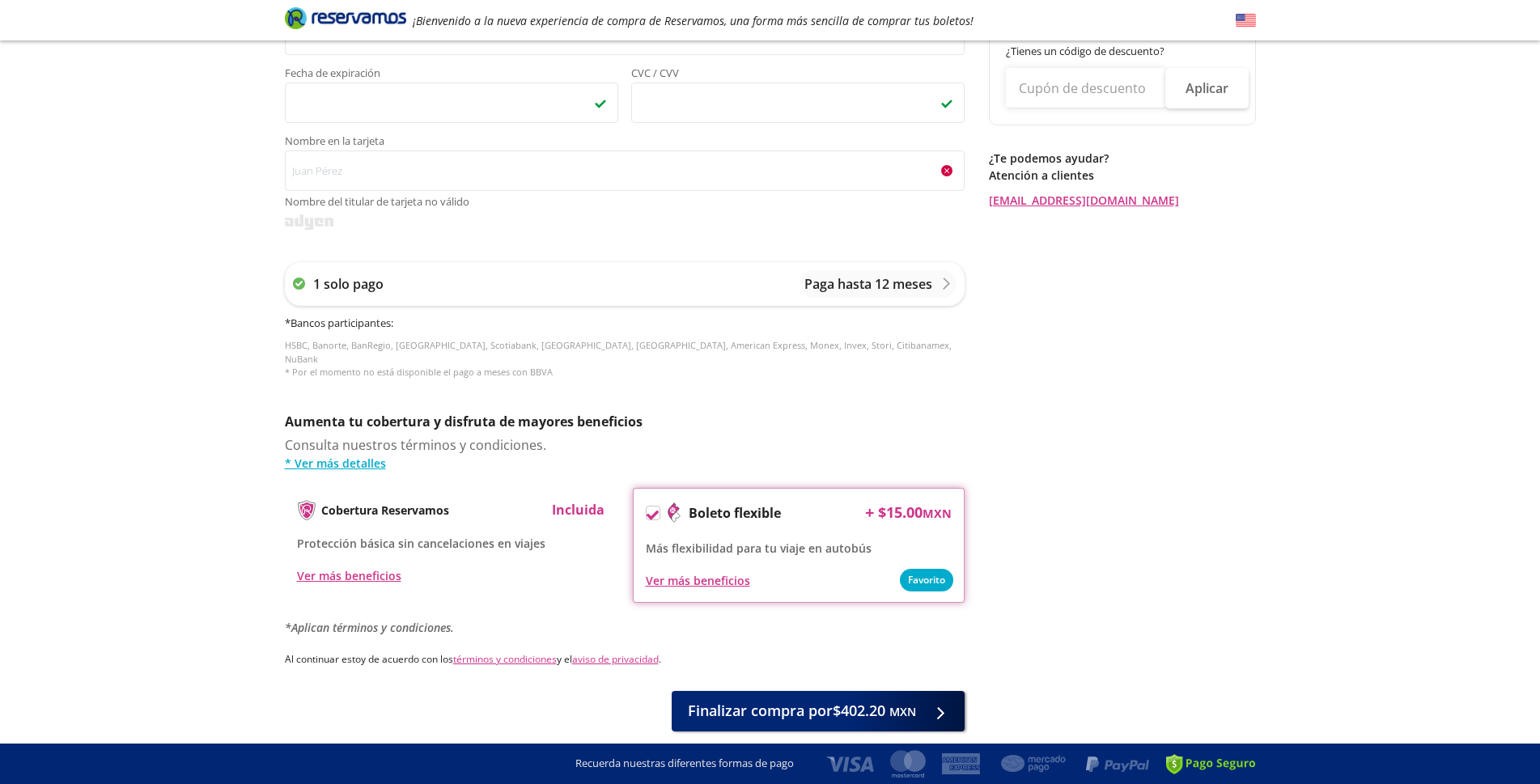
scroll to position [530, 0]
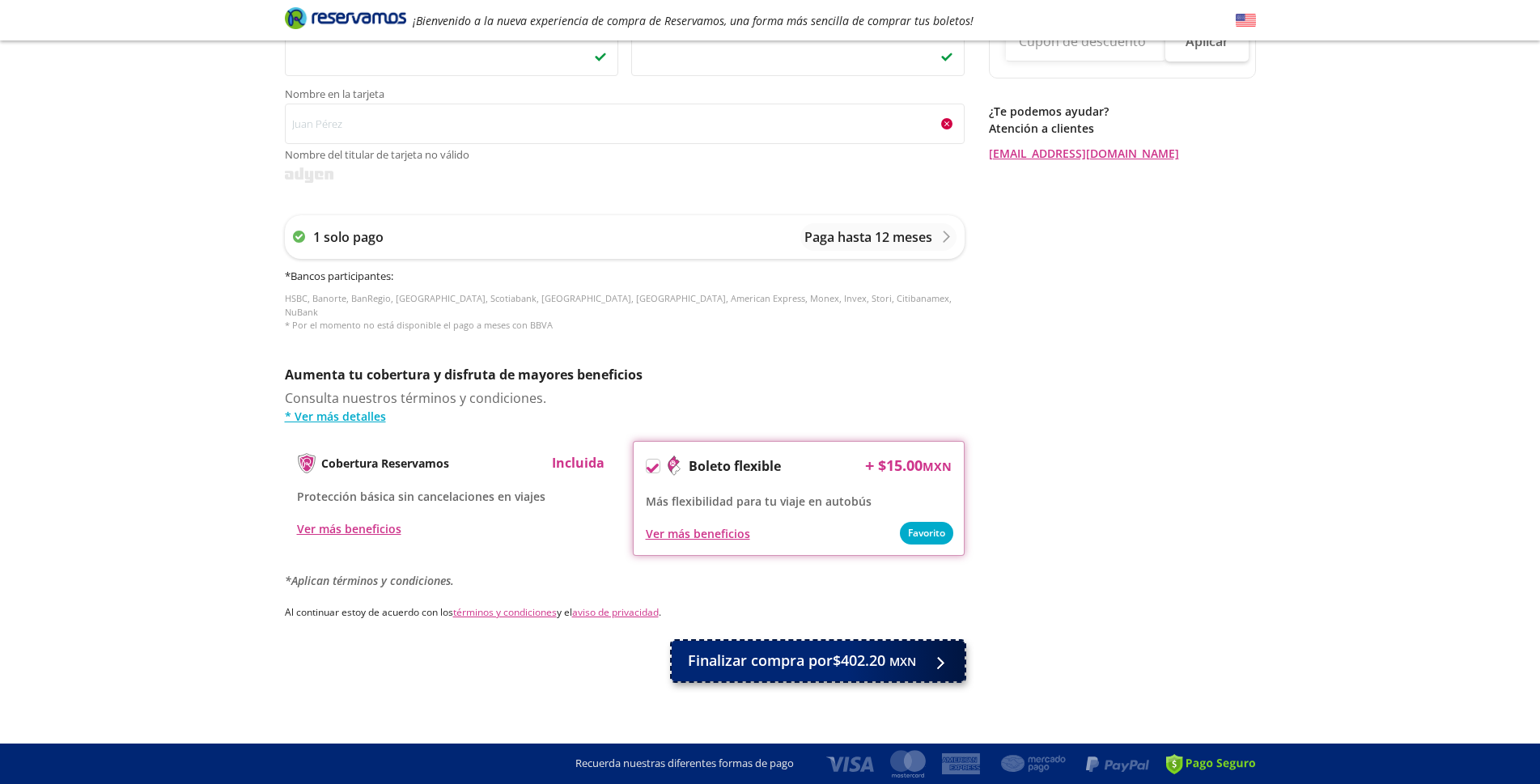
click at [828, 649] on span "Finalizar compra por $402.20 MXN" at bounding box center [802, 660] width 229 height 21
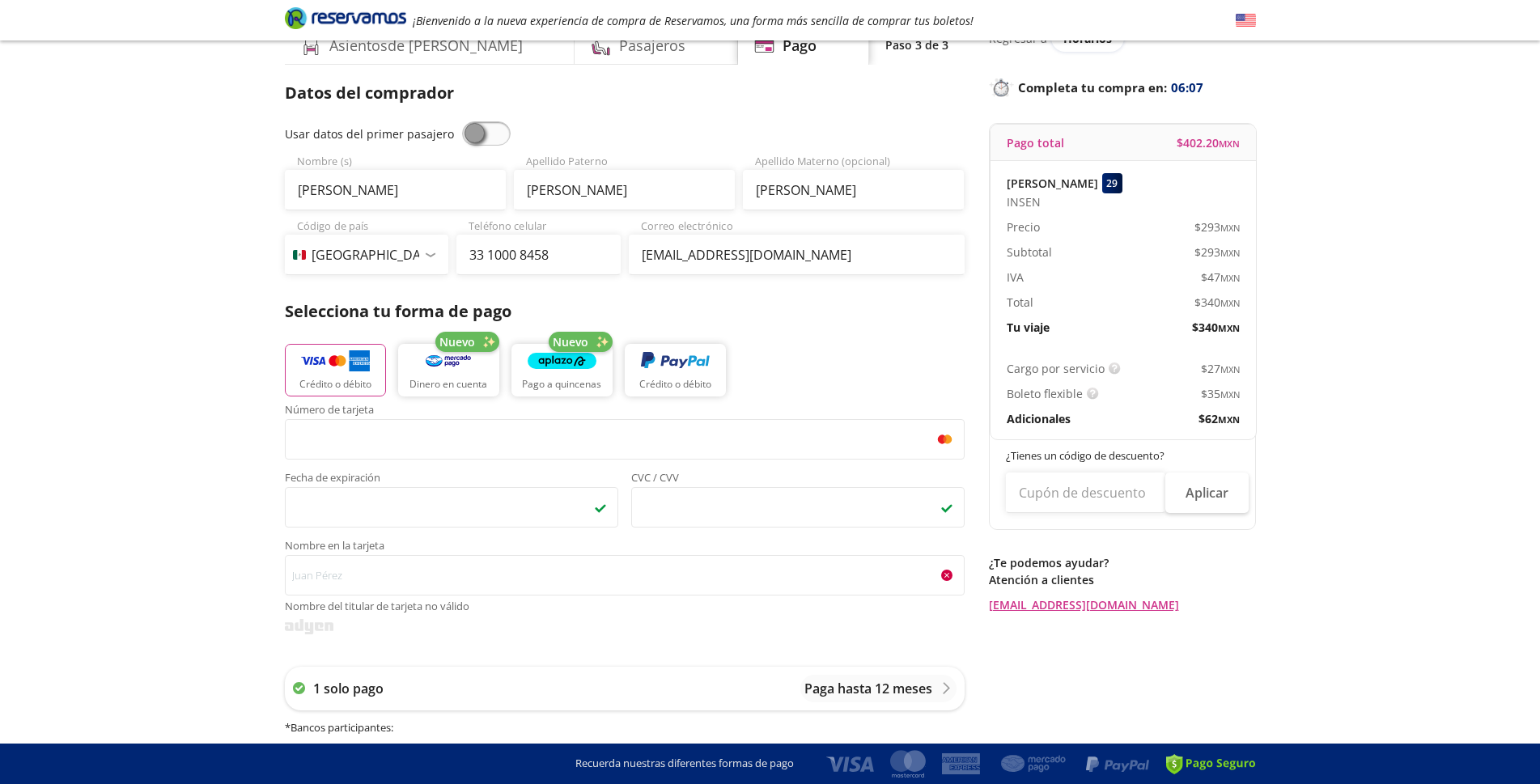
scroll to position [102, 0]
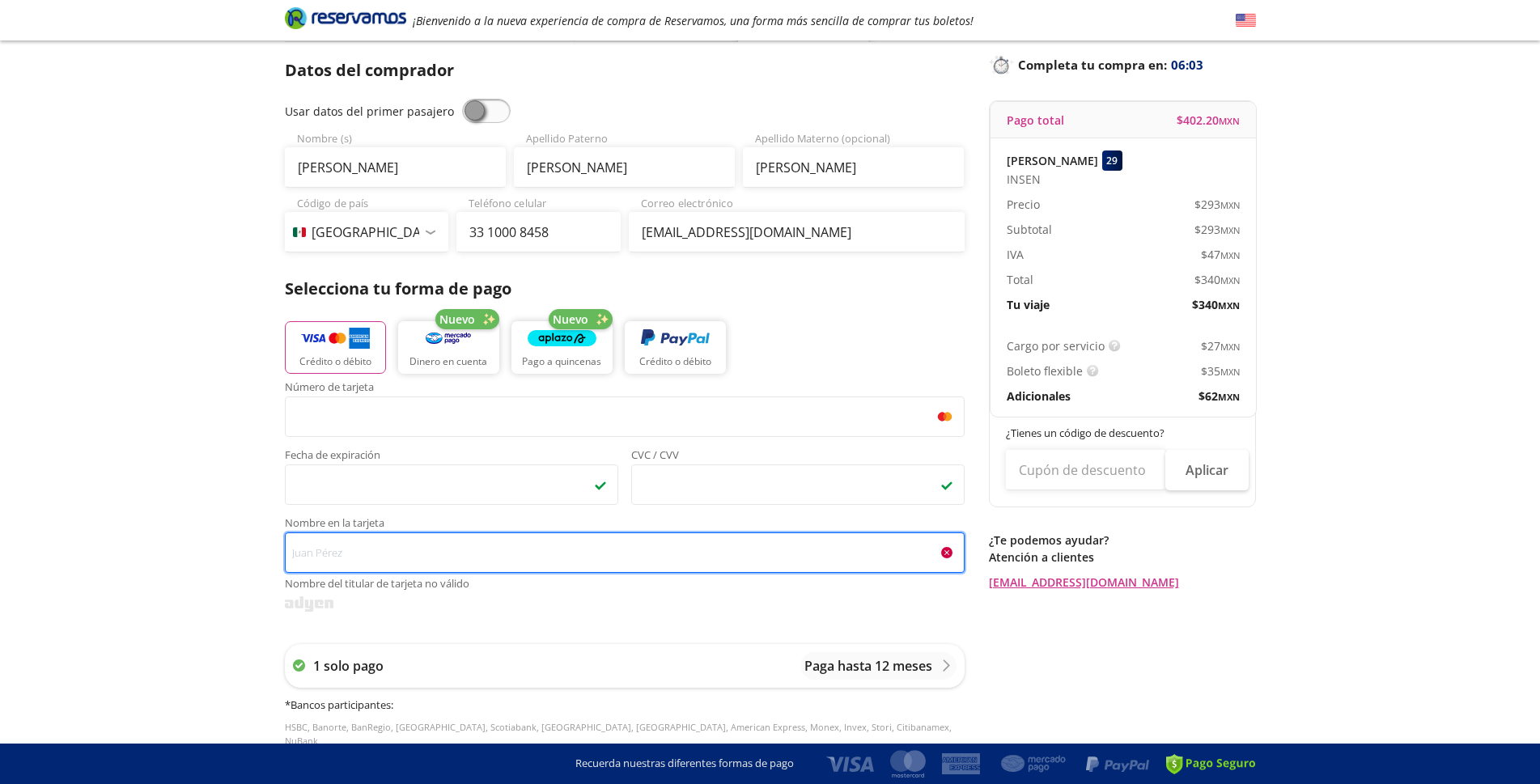
click at [409, 569] on input "Nombre en la tarjeta Nombre del titular de tarjeta no válido" at bounding box center [625, 552] width 680 height 40
type input "o"
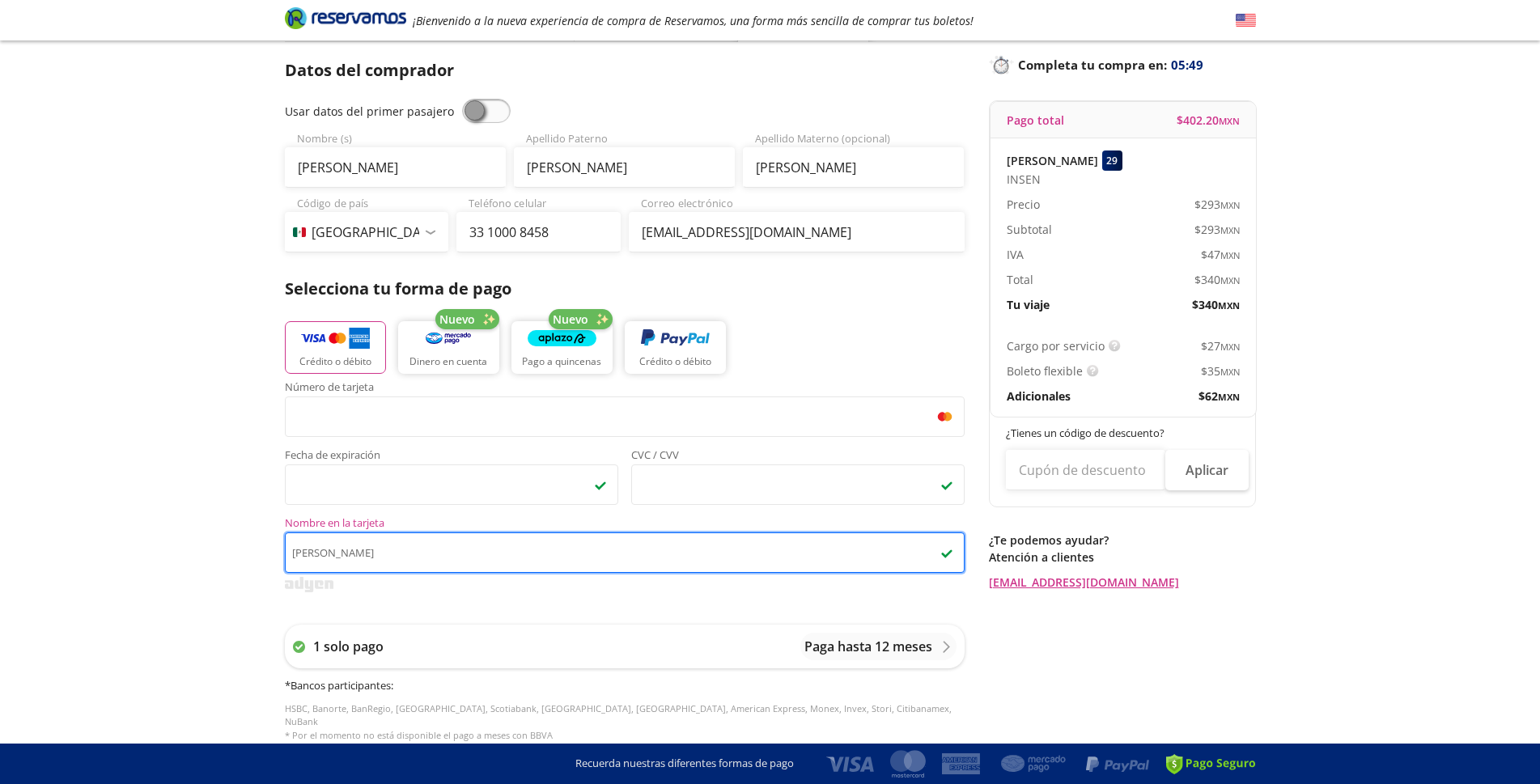
type input "[PERSON_NAME]"
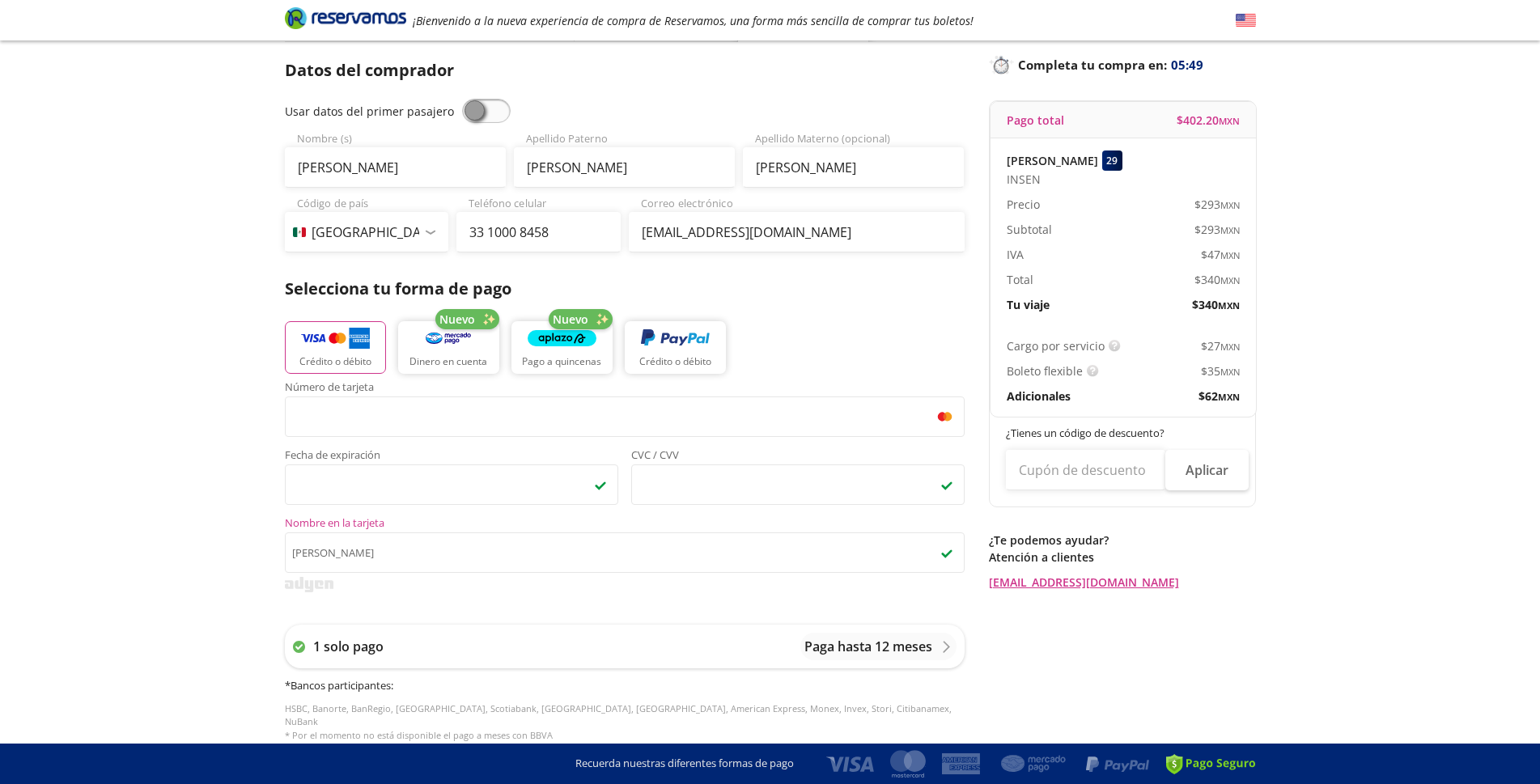
click at [1221, 655] on div "Regresar a Horarios Completa tu compra en : 05:49 Pago total $ 402.20 MXN [PERS…" at bounding box center [1122, 548] width 267 height 1093
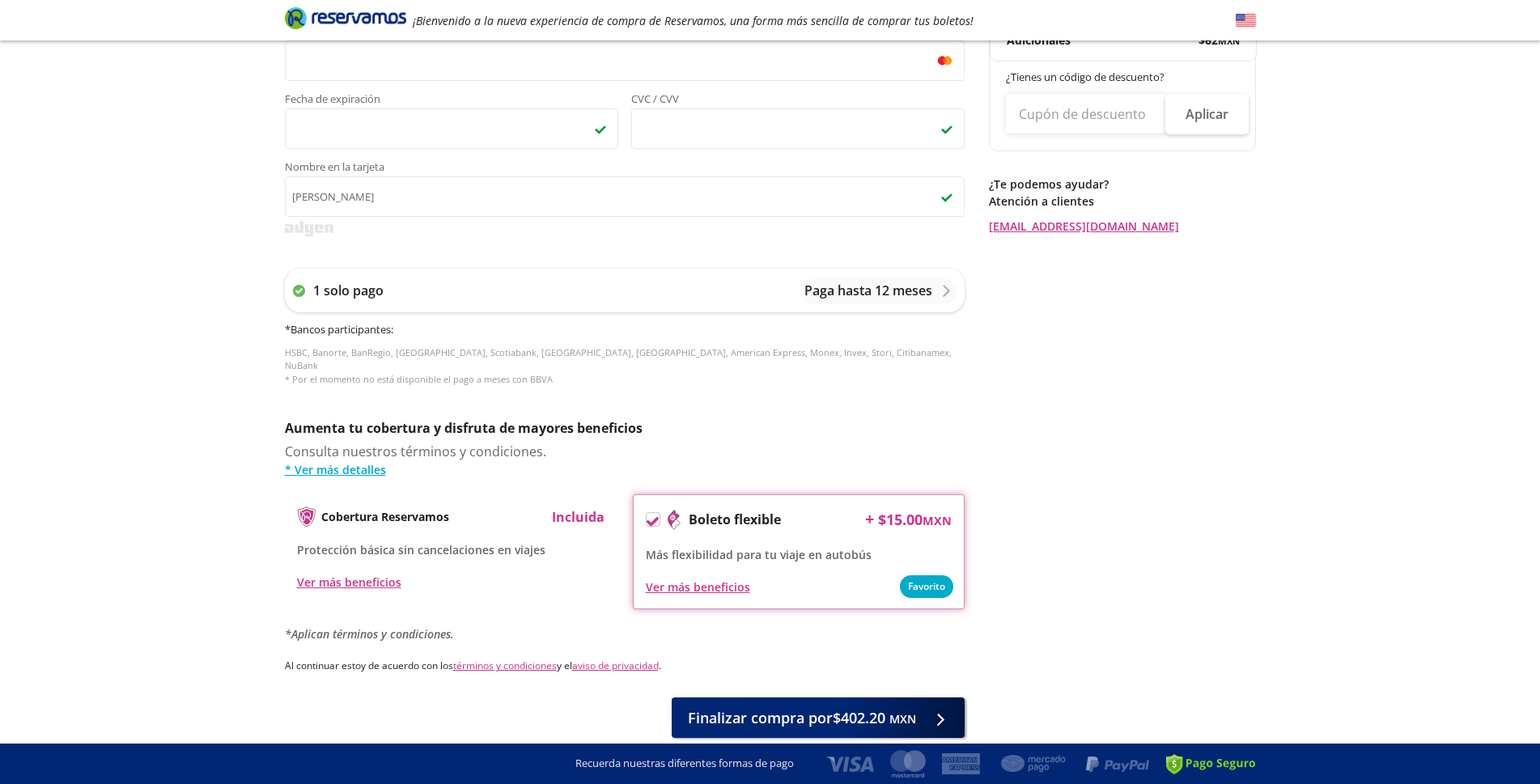
scroll to position [479, 0]
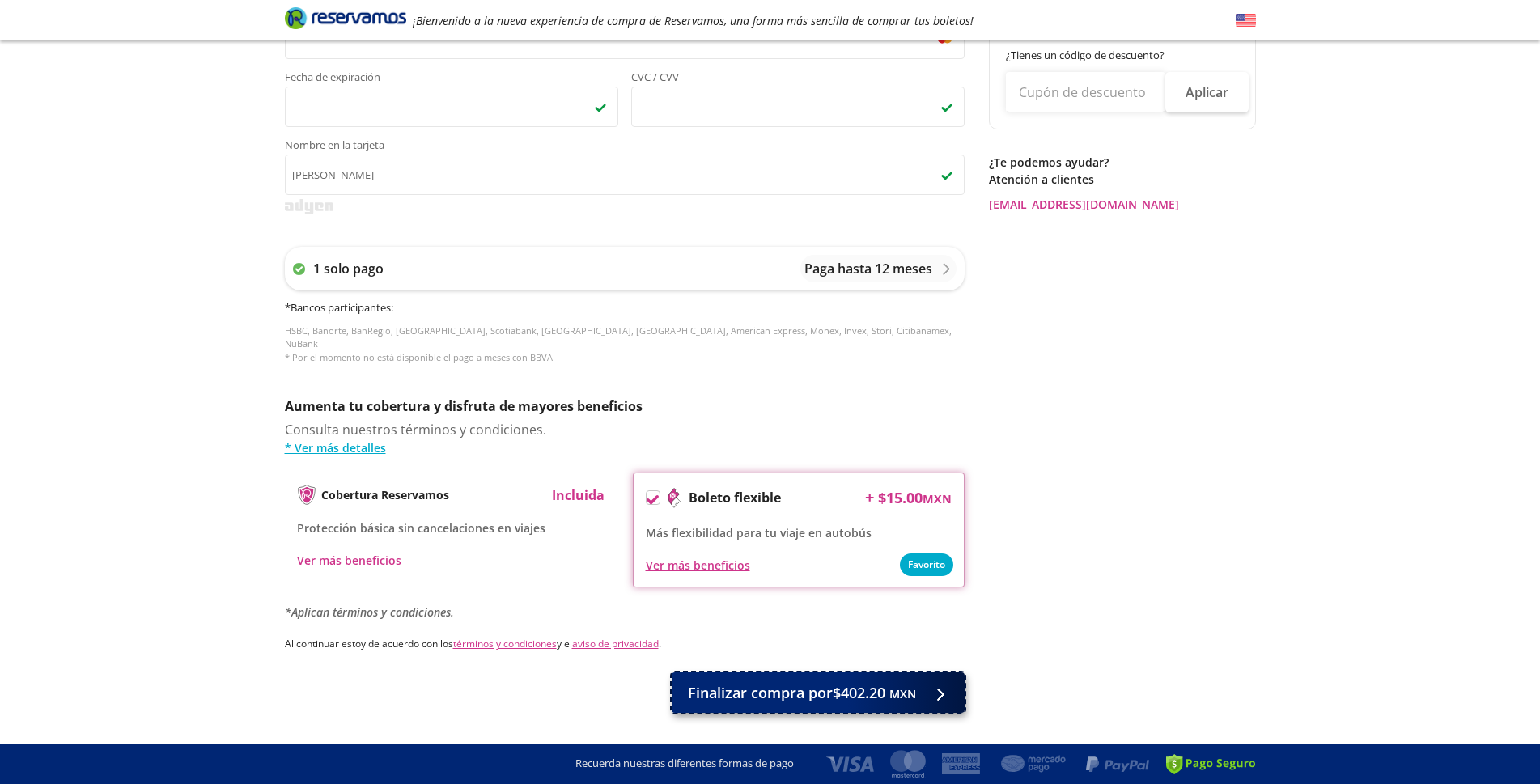
click at [843, 682] on span "Finalizar compra por $402.20 MXN" at bounding box center [802, 693] width 229 height 21
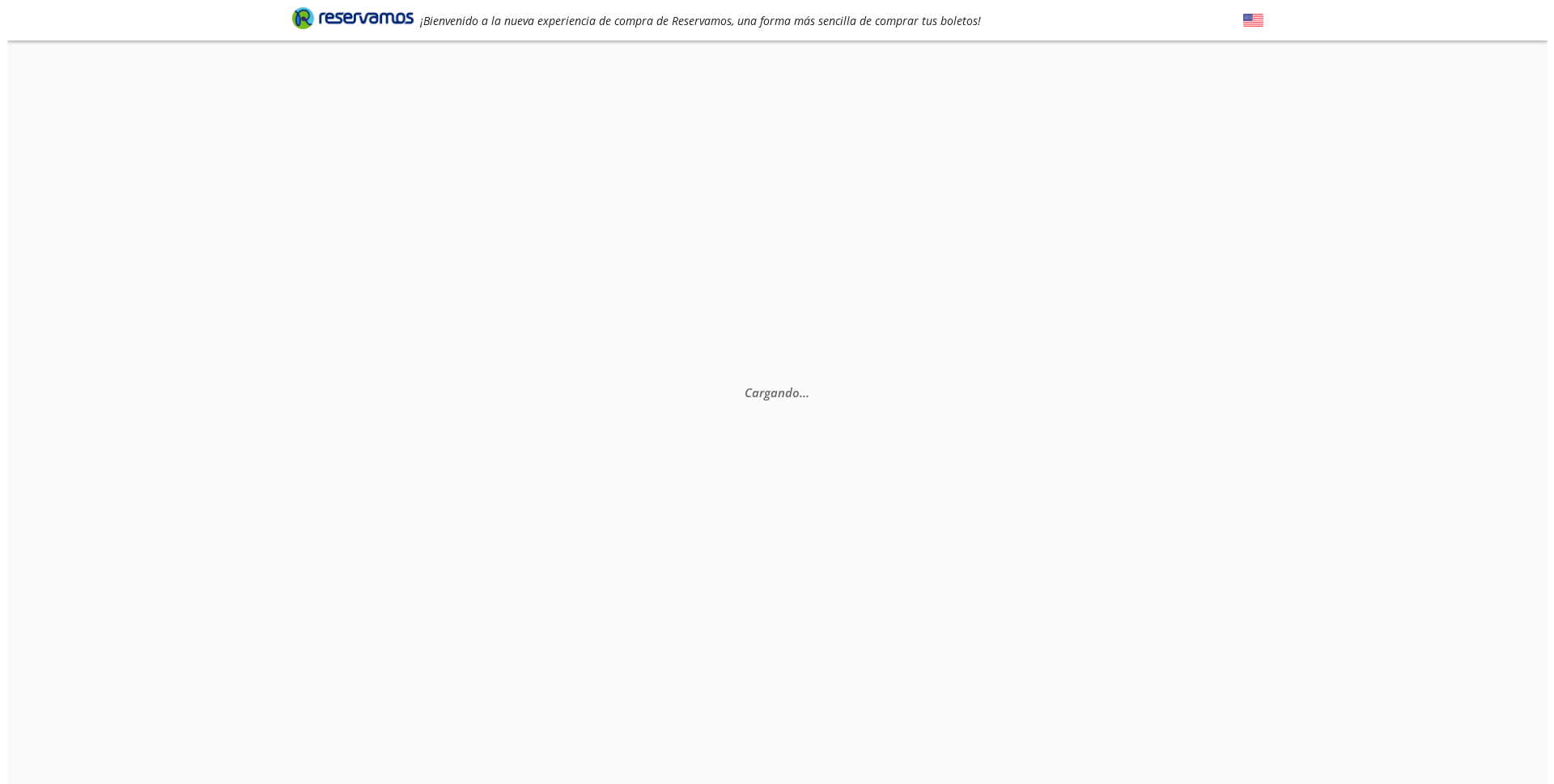
scroll to position [0, 0]
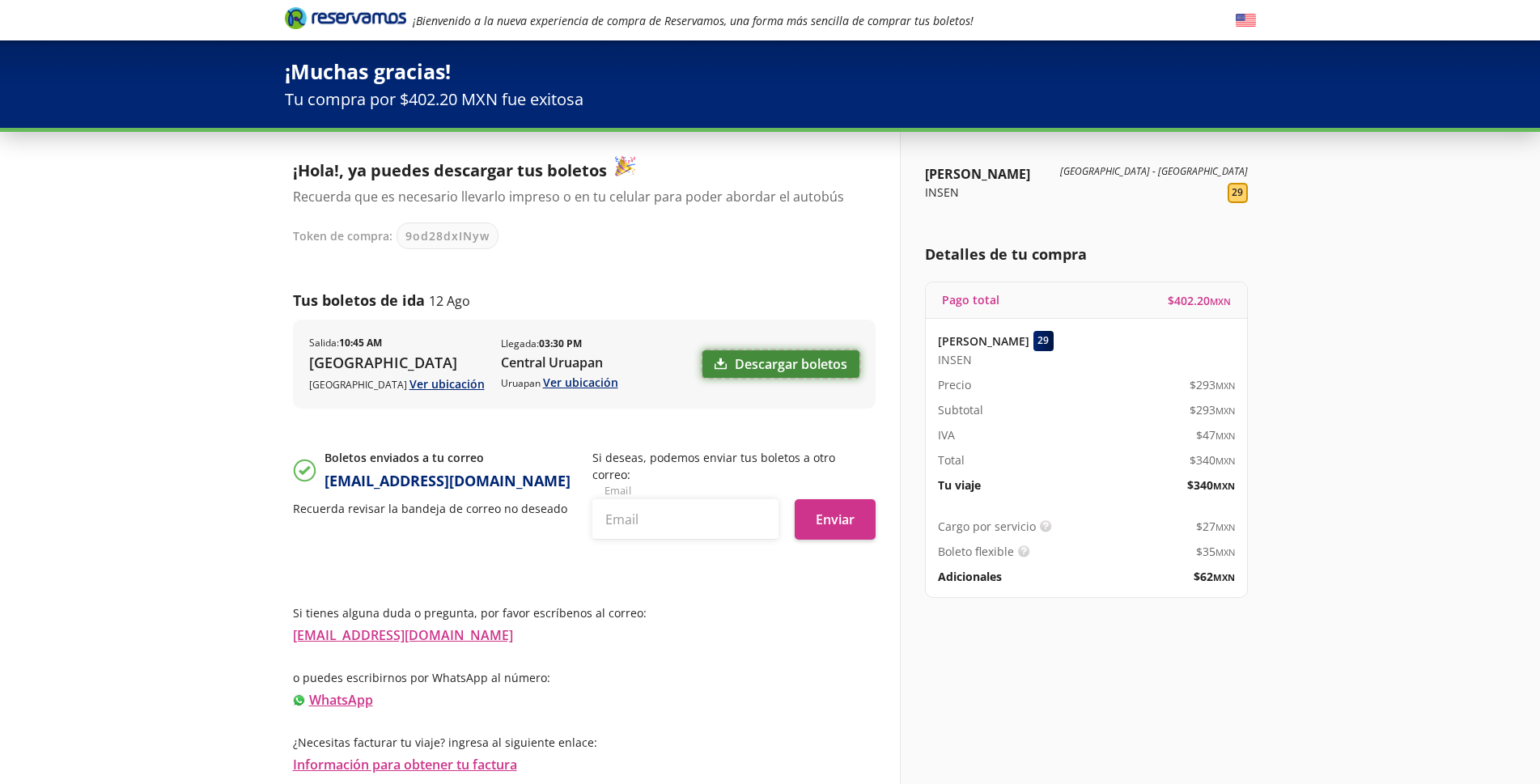
click at [785, 362] on link "Descargar boletos" at bounding box center [780, 364] width 157 height 27
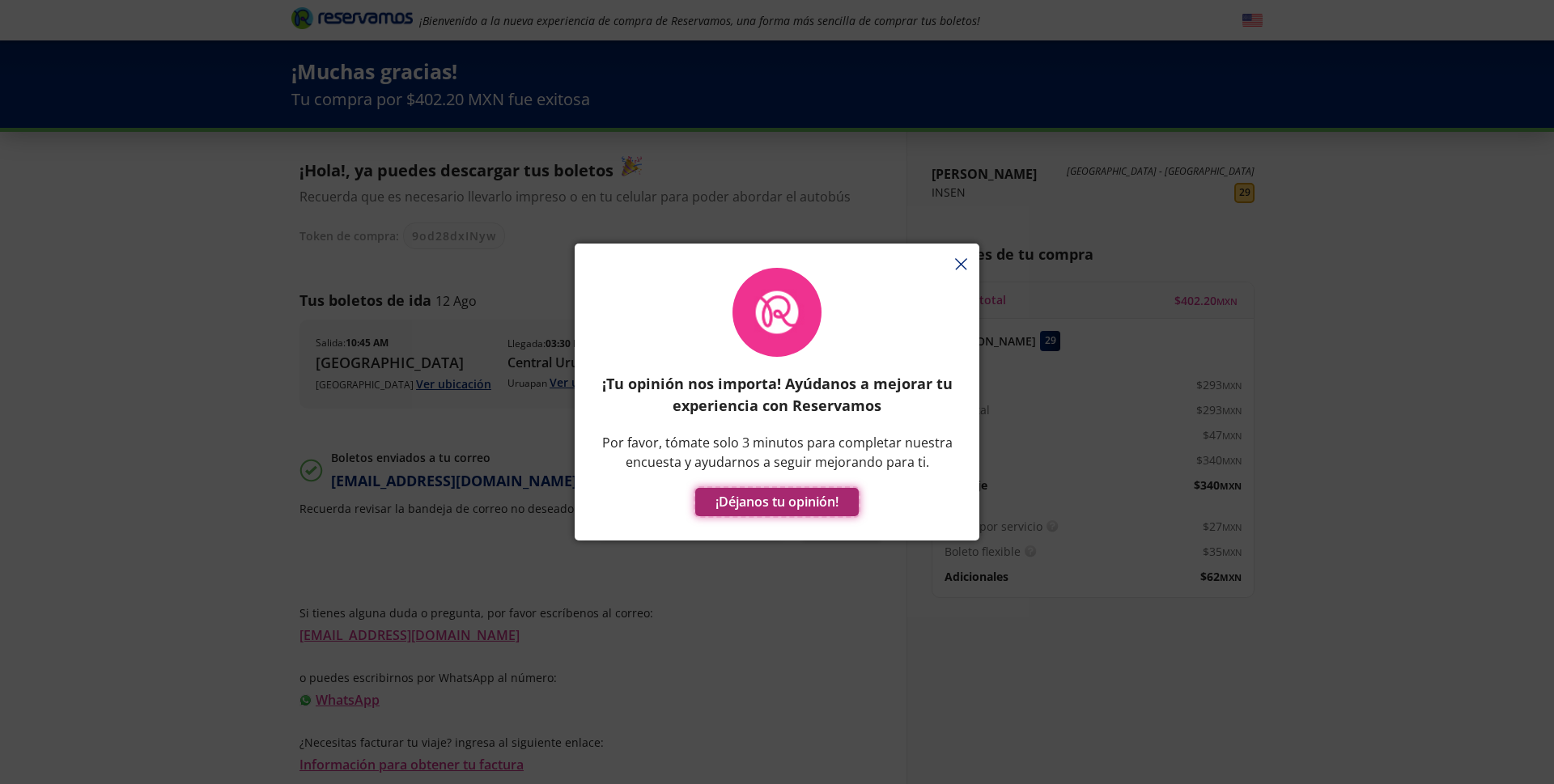
click at [778, 498] on button "¡Déjanos tu opinión!" at bounding box center [777, 502] width 163 height 28
